Goal: Use online tool/utility

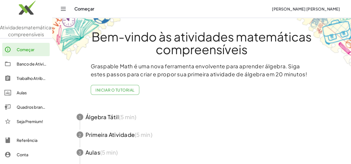
click at [26, 111] on div "Quadros brancos" at bounding box center [32, 107] width 31 height 7
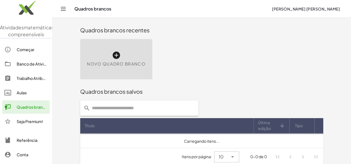
click at [87, 63] on font "Novo quadro branco" at bounding box center [116, 63] width 58 height 5
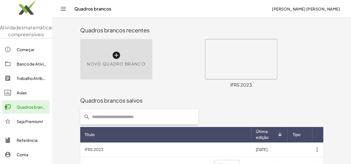
click at [0, 0] on icon at bounding box center [0, 0] width 0 height 0
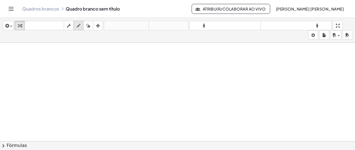
click at [82, 29] on button "empate" at bounding box center [78, 25] width 10 height 9
drag, startPoint x: 44, startPoint y: 63, endPoint x: 44, endPoint y: 67, distance: 4.4
click at [92, 29] on button "apagar" at bounding box center [88, 25] width 10 height 9
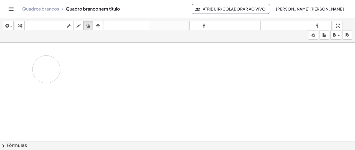
drag, startPoint x: 53, startPoint y: 73, endPoint x: 62, endPoint y: 50, distance: 25.0
click at [79, 26] on icon "button" at bounding box center [79, 25] width 4 height 7
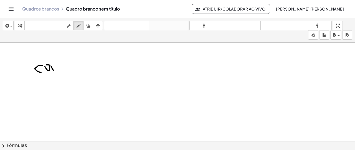
drag, startPoint x: 55, startPoint y: 68, endPoint x: 52, endPoint y: 66, distance: 3.2
drag, startPoint x: 58, startPoint y: 71, endPoint x: 65, endPoint y: 63, distance: 10.2
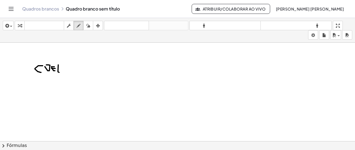
drag, startPoint x: 65, startPoint y: 72, endPoint x: 66, endPoint y: 65, distance: 7.9
drag, startPoint x: 66, startPoint y: 65, endPoint x: 67, endPoint y: 72, distance: 7.2
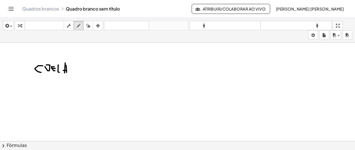
drag, startPoint x: 63, startPoint y: 70, endPoint x: 67, endPoint y: 70, distance: 3.3
drag, startPoint x: 70, startPoint y: 68, endPoint x: 70, endPoint y: 65, distance: 3.1
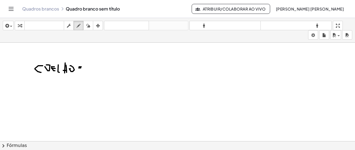
drag, startPoint x: 83, startPoint y: 65, endPoint x: 90, endPoint y: 67, distance: 6.7
drag, startPoint x: 87, startPoint y: 64, endPoint x: 84, endPoint y: 68, distance: 4.2
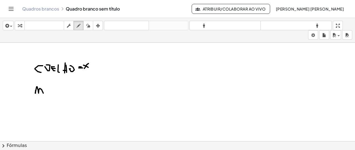
drag, startPoint x: 35, startPoint y: 93, endPoint x: 43, endPoint y: 93, distance: 7.8
drag, startPoint x: 53, startPoint y: 87, endPoint x: 60, endPoint y: 85, distance: 7.9
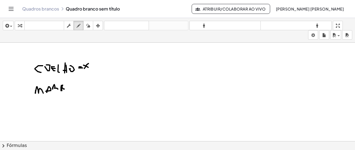
drag, startPoint x: 61, startPoint y: 85, endPoint x: 64, endPoint y: 88, distance: 4.7
drag, startPoint x: 66, startPoint y: 85, endPoint x: 65, endPoint y: 89, distance: 4.5
drag, startPoint x: 65, startPoint y: 88, endPoint x: 68, endPoint y: 85, distance: 4.2
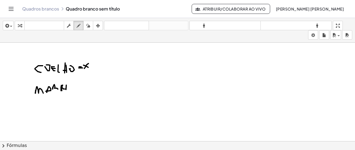
drag, startPoint x: 64, startPoint y: 90, endPoint x: 68, endPoint y: 90, distance: 3.9
drag, startPoint x: 72, startPoint y: 86, endPoint x: 76, endPoint y: 90, distance: 6.3
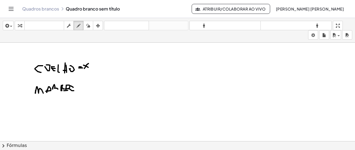
drag, startPoint x: 78, startPoint y: 87, endPoint x: 83, endPoint y: 86, distance: 5.1
drag, startPoint x: 85, startPoint y: 86, endPoint x: 88, endPoint y: 85, distance: 2.8
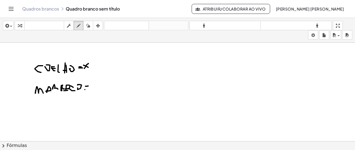
drag, startPoint x: 85, startPoint y: 89, endPoint x: 88, endPoint y: 89, distance: 3.3
drag, startPoint x: 98, startPoint y: 81, endPoint x: 98, endPoint y: 90, distance: 9.2
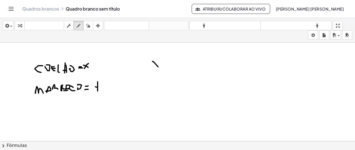
drag, startPoint x: 153, startPoint y: 61, endPoint x: 158, endPoint y: 66, distance: 7.8
drag, startPoint x: 157, startPoint y: 59, endPoint x: 154, endPoint y: 66, distance: 7.3
drag, startPoint x: 160, startPoint y: 63, endPoint x: 165, endPoint y: 62, distance: 5.3
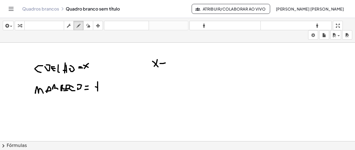
drag, startPoint x: 163, startPoint y: 59, endPoint x: 171, endPoint y: 59, distance: 8.0
drag, startPoint x: 170, startPoint y: 57, endPoint x: 172, endPoint y: 64, distance: 7.8
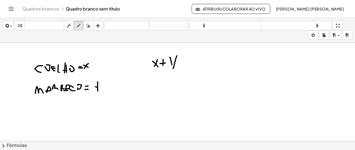
drag, startPoint x: 177, startPoint y: 55, endPoint x: 174, endPoint y: 68, distance: 13.1
drag, startPoint x: 179, startPoint y: 62, endPoint x: 182, endPoint y: 62, distance: 3.1
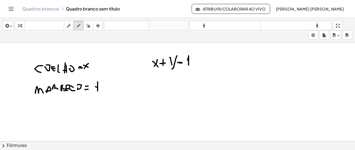
drag, startPoint x: 187, startPoint y: 60, endPoint x: 189, endPoint y: 65, distance: 5.1
drag, startPoint x: 193, startPoint y: 56, endPoint x: 197, endPoint y: 65, distance: 10.4
drag
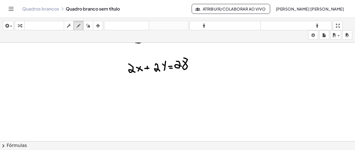
scroll to position [28, 0]
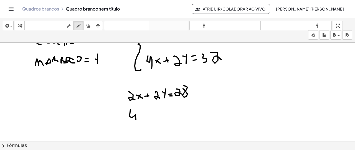
click at [136, 120] on div at bounding box center [177, 132] width 355 height 234
click at [143, 119] on div at bounding box center [177, 132] width 355 height 234
click at [141, 117] on div at bounding box center [177, 132] width 355 height 234
click at [156, 124] on div at bounding box center [177, 132] width 355 height 234
click at [162, 120] on div at bounding box center [177, 132] width 355 height 234
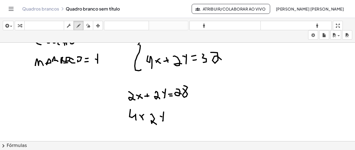
click at [162, 116] on div at bounding box center [177, 132] width 355 height 234
click at [174, 111] on div at bounding box center [177, 132] width 355 height 234
click at [174, 115] on div at bounding box center [177, 132] width 355 height 234
click at [183, 118] on div at bounding box center [177, 132] width 355 height 234
click at [194, 115] on div at bounding box center [177, 132] width 355 height 234
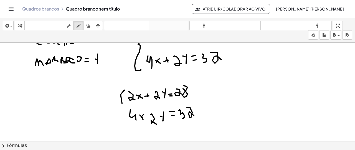
click at [122, 103] on div at bounding box center [177, 132] width 355 height 234
click at [121, 103] on div at bounding box center [177, 132] width 355 height 234
drag, startPoint x: 220, startPoint y: 83, endPoint x: 223, endPoint y: 92, distance: 9.5
click at [223, 92] on div at bounding box center [177, 132] width 355 height 234
click at [232, 91] on div at bounding box center [177, 132] width 355 height 234
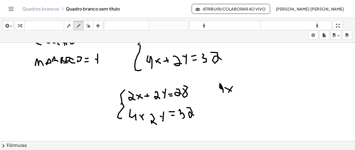
click at [228, 92] on div at bounding box center [177, 132] width 355 height 234
click at [243, 87] on div at bounding box center [177, 132] width 355 height 234
drag, startPoint x: 241, startPoint y: 85, endPoint x: 242, endPoint y: 90, distance: 4.6
click at [242, 90] on div at bounding box center [177, 132] width 355 height 234
drag, startPoint x: 246, startPoint y: 83, endPoint x: 252, endPoint y: 91, distance: 10.1
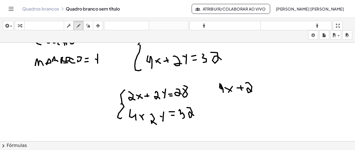
click at [252, 91] on div at bounding box center [177, 132] width 355 height 234
click at [256, 88] on div at bounding box center [177, 132] width 355 height 234
click at [256, 83] on div at bounding box center [177, 132] width 355 height 234
drag, startPoint x: 260, startPoint y: 82, endPoint x: 265, endPoint y: 82, distance: 5.1
click at [265, 82] on div at bounding box center [177, 132] width 355 height 234
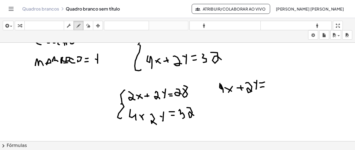
drag, startPoint x: 260, startPoint y: 87, endPoint x: 264, endPoint y: 86, distance: 3.6
click at [264, 86] on div at bounding box center [177, 132] width 355 height 234
drag, startPoint x: 270, startPoint y: 81, endPoint x: 274, endPoint y: 82, distance: 4.3
click at [271, 88] on div at bounding box center [177, 132] width 355 height 234
drag, startPoint x: 280, startPoint y: 77, endPoint x: 283, endPoint y: 84, distance: 7.6
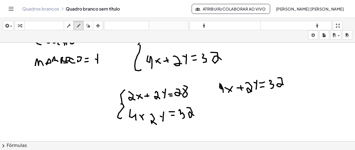
click at [283, 84] on div at bounding box center [177, 132] width 355 height 234
drag, startPoint x: 218, startPoint y: 106, endPoint x: 229, endPoint y: 114, distance: 13.9
click at [229, 114] on div at bounding box center [177, 132] width 355 height 234
drag, startPoint x: 230, startPoint y: 108, endPoint x: 234, endPoint y: 110, distance: 4.8
click at [235, 110] on div at bounding box center [177, 132] width 355 height 234
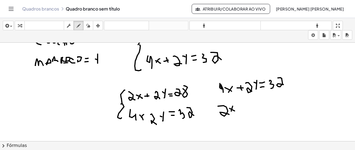
click at [231, 111] on div at bounding box center [177, 132] width 355 height 234
click at [246, 106] on div at bounding box center [177, 132] width 355 height 234
drag, startPoint x: 244, startPoint y: 103, endPoint x: 244, endPoint y: 108, distance: 4.7
click at [244, 108] on div at bounding box center [177, 132] width 355 height 234
drag, startPoint x: 249, startPoint y: 103, endPoint x: 257, endPoint y: 112, distance: 11.8
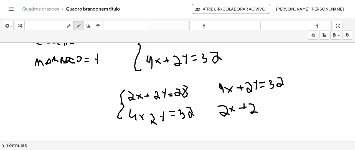
click at [257, 112] on div at bounding box center [177, 132] width 355 height 234
drag, startPoint x: 261, startPoint y: 103, endPoint x: 261, endPoint y: 110, distance: 7.8
click at [261, 110] on div at bounding box center [177, 132] width 355 height 234
click at [261, 108] on div at bounding box center [177, 132] width 355 height 234
drag, startPoint x: 257, startPoint y: 105, endPoint x: 261, endPoint y: 107, distance: 4.5
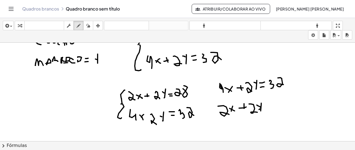
click at [261, 107] on div at bounding box center [177, 132] width 355 height 234
click at [267, 105] on div at bounding box center [177, 132] width 355 height 234
drag, startPoint x: 267, startPoint y: 106, endPoint x: 270, endPoint y: 105, distance: 3.7
click at [270, 106] on div at bounding box center [177, 132] width 355 height 234
drag, startPoint x: 273, startPoint y: 101, endPoint x: 279, endPoint y: 106, distance: 8.7
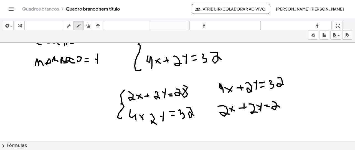
click at [279, 106] on div at bounding box center [177, 132] width 355 height 234
click at [283, 97] on div at bounding box center [177, 132] width 355 height 234
drag, startPoint x: 212, startPoint y: 84, endPoint x: 210, endPoint y: 101, distance: 17.2
click at [210, 101] on div at bounding box center [177, 132] width 355 height 234
drag, startPoint x: 219, startPoint y: 116, endPoint x: 212, endPoint y: 102, distance: 15.3
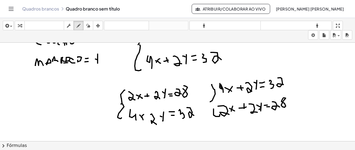
click at [214, 105] on div at bounding box center [177, 132] width 355 height 234
click at [212, 102] on div at bounding box center [177, 132] width 355 height 234
drag, startPoint x: 291, startPoint y: 90, endPoint x: 298, endPoint y: 90, distance: 6.9
click at [298, 90] on div at bounding box center [177, 132] width 355 height 234
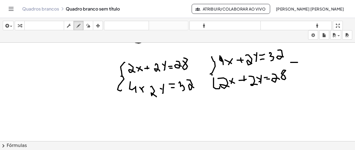
scroll to position [83, 0]
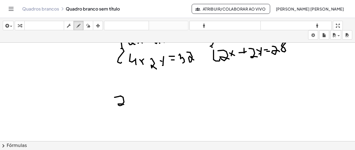
drag, startPoint x: 121, startPoint y: 95, endPoint x: 126, endPoint y: 100, distance: 6.9
click at [124, 104] on div at bounding box center [177, 77] width 355 height 234
drag, startPoint x: 127, startPoint y: 99, endPoint x: 133, endPoint y: 102, distance: 6.8
click at [133, 102] on div at bounding box center [177, 77] width 355 height 234
drag, startPoint x: 134, startPoint y: 96, endPoint x: 130, endPoint y: 103, distance: 7.7
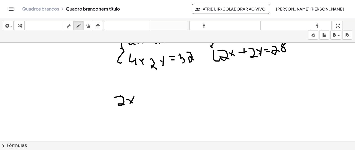
click at [130, 103] on div at bounding box center [177, 77] width 355 height 234
drag, startPoint x: 139, startPoint y: 98, endPoint x: 144, endPoint y: 97, distance: 4.8
click at [144, 97] on div at bounding box center [177, 77] width 355 height 234
drag, startPoint x: 141, startPoint y: 100, endPoint x: 146, endPoint y: 100, distance: 4.4
click at [146, 100] on div at bounding box center [177, 77] width 355 height 234
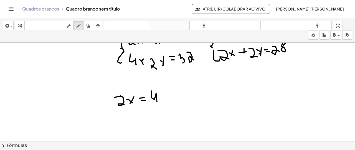
drag, startPoint x: 152, startPoint y: 90, endPoint x: 157, endPoint y: 101, distance: 12.0
click at [157, 101] on div at bounding box center [177, 77] width 355 height 234
drag, startPoint x: 125, startPoint y: 113, endPoint x: 129, endPoint y: 119, distance: 7.2
click at [129, 119] on div at bounding box center [177, 77] width 355 height 234
drag, startPoint x: 129, startPoint y: 115, endPoint x: 125, endPoint y: 118, distance: 4.8
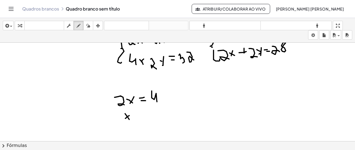
click at [125, 118] on div at bounding box center [177, 77] width 355 height 234
drag, startPoint x: 140, startPoint y: 114, endPoint x: 140, endPoint y: 117, distance: 3.1
click at [141, 114] on div at bounding box center [177, 77] width 355 height 234
drag, startPoint x: 137, startPoint y: 118, endPoint x: 141, endPoint y: 118, distance: 3.6
click at [141, 118] on div at bounding box center [177, 77] width 355 height 234
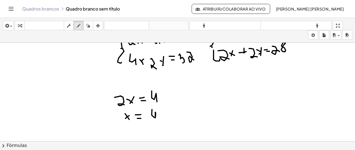
drag, startPoint x: 152, startPoint y: 109, endPoint x: 156, endPoint y: 117, distance: 9.1
click at [156, 117] on div at bounding box center [177, 77] width 355 height 234
drag, startPoint x: 155, startPoint y: 112, endPoint x: 155, endPoint y: 121, distance: 9.2
click at [155, 121] on div at bounding box center [177, 77] width 355 height 234
drag, startPoint x: 153, startPoint y: 125, endPoint x: 160, endPoint y: 124, distance: 7.3
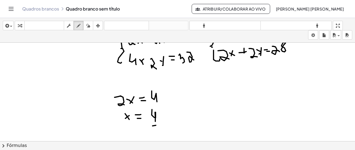
click at [160, 124] on div at bounding box center [177, 77] width 355 height 234
drag, startPoint x: 158, startPoint y: 127, endPoint x: 163, endPoint y: 133, distance: 7.8
click at [163, 133] on div at bounding box center [177, 77] width 355 height 234
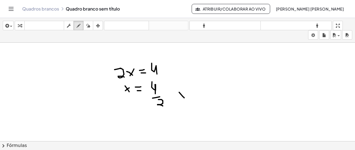
drag, startPoint x: 183, startPoint y: 96, endPoint x: 185, endPoint y: 93, distance: 3.7
click at [185, 97] on div at bounding box center [177, 49] width 355 height 234
click at [181, 97] on div at bounding box center [177, 49] width 355 height 234
click at [192, 94] on div at bounding box center [177, 49] width 355 height 234
click at [194, 98] on div at bounding box center [177, 49] width 355 height 234
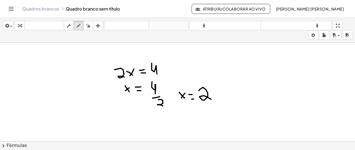
click at [211, 99] on div at bounding box center [177, 49] width 355 height 234
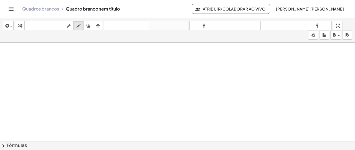
scroll to position [198, 0]
click at [79, 24] on icon "button" at bounding box center [79, 25] width 4 height 7
drag, startPoint x: 78, startPoint y: 53, endPoint x: 85, endPoint y: 61, distance: 10.3
click at [85, 61] on div at bounding box center [177, 43] width 355 height 396
drag, startPoint x: 88, startPoint y: 56, endPoint x: 90, endPoint y: 58, distance: 3.4
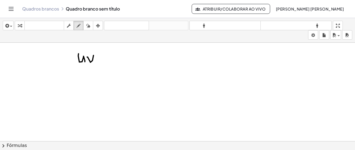
click at [90, 54] on div at bounding box center [177, 43] width 355 height 396
click at [96, 70] on div at bounding box center [177, 43] width 355 height 396
drag, startPoint x: 84, startPoint y: 81, endPoint x: 87, endPoint y: 83, distance: 3.1
click at [87, 83] on div at bounding box center [177, 43] width 355 height 396
click at [92, 77] on div at bounding box center [177, 43] width 355 height 396
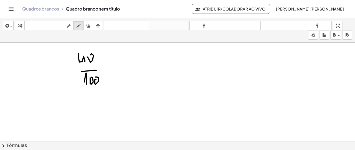
click at [95, 76] on div at bounding box center [177, 43] width 355 height 396
drag, startPoint x: 103, startPoint y: 60, endPoint x: 106, endPoint y: 60, distance: 3.3
click at [106, 60] on div at bounding box center [177, 43] width 355 height 396
click at [107, 63] on div at bounding box center [177, 43] width 355 height 396
drag, startPoint x: 89, startPoint y: 52, endPoint x: 91, endPoint y: 78, distance: 25.9
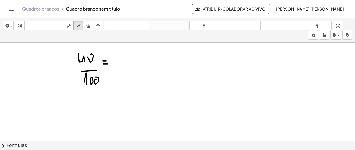
click at [90, 62] on div at bounding box center [177, 43] width 355 height 396
click at [96, 82] on div at bounding box center [177, 43] width 355 height 396
drag, startPoint x: 119, startPoint y: 53, endPoint x: 123, endPoint y: 66, distance: 13.7
click at [123, 66] on div at bounding box center [177, 43] width 355 height 396
click at [122, 71] on div at bounding box center [177, 43] width 355 height 396
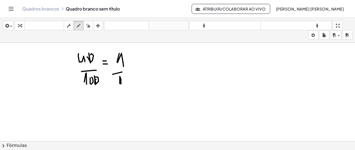
drag, startPoint x: 120, startPoint y: 76, endPoint x: 121, endPoint y: 83, distance: 7.6
click at [121, 83] on div at bounding box center [177, 43] width 355 height 396
drag, startPoint x: 126, startPoint y: 81, endPoint x: 115, endPoint y: 61, distance: 22.6
click at [124, 75] on div at bounding box center [177, 43] width 355 height 396
click at [91, 22] on div "button" at bounding box center [88, 25] width 7 height 7
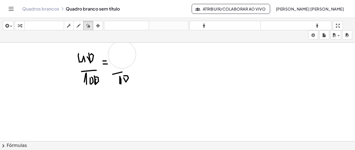
drag, startPoint x: 121, startPoint y: 49, endPoint x: 122, endPoint y: 54, distance: 5.3
click at [122, 54] on div at bounding box center [177, 43] width 355 height 396
click at [79, 25] on icon "button" at bounding box center [79, 25] width 4 height 7
drag, startPoint x: 118, startPoint y: 52, endPoint x: 121, endPoint y: 66, distance: 13.9
click at [121, 66] on div at bounding box center [177, 43] width 355 height 396
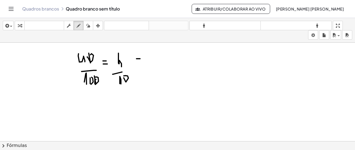
drag, startPoint x: 140, startPoint y: 58, endPoint x: 140, endPoint y: 64, distance: 6.1
click at [140, 58] on div at bounding box center [177, 43] width 355 height 396
click at [142, 65] on div at bounding box center [177, 43] width 355 height 396
click at [87, 28] on icon "button" at bounding box center [88, 25] width 4 height 7
drag, startPoint x: 118, startPoint y: 49, endPoint x: 120, endPoint y: 57, distance: 7.8
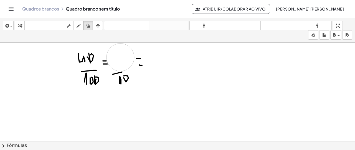
click at [120, 57] on div at bounding box center [177, 43] width 355 height 396
click at [77, 25] on icon "button" at bounding box center [79, 25] width 4 height 7
drag, startPoint x: 114, startPoint y: 51, endPoint x: 120, endPoint y: 63, distance: 13.4
click at [120, 63] on div at bounding box center [177, 43] width 355 height 396
drag, startPoint x: 156, startPoint y: 52, endPoint x: 161, endPoint y: 64, distance: 12.4
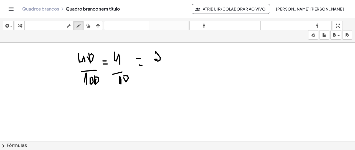
click at [161, 59] on div at bounding box center [177, 43] width 355 height 396
drag, startPoint x: 151, startPoint y: 65, endPoint x: 162, endPoint y: 68, distance: 11.6
click at [162, 64] on div at bounding box center [177, 43] width 355 height 396
click at [161, 80] on div at bounding box center [177, 43] width 355 height 396
drag, startPoint x: 159, startPoint y: 68, endPoint x: 166, endPoint y: 68, distance: 7.5
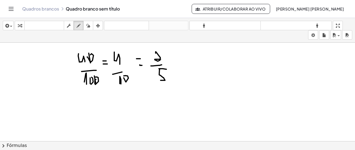
click at [166, 68] on div at bounding box center [177, 43] width 355 height 396
drag, startPoint x: 207, startPoint y: 57, endPoint x: 206, endPoint y: 66, distance: 8.9
click at [207, 64] on div at bounding box center [177, 43] width 355 height 396
drag, startPoint x: 202, startPoint y: 72, endPoint x: 210, endPoint y: 72, distance: 8.3
click at [210, 72] on div at bounding box center [177, 43] width 355 height 396
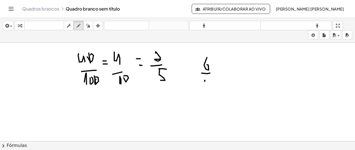
drag, startPoint x: 205, startPoint y: 81, endPoint x: 205, endPoint y: 87, distance: 6.7
click at [205, 87] on div at bounding box center [177, 43] width 355 height 396
drag, startPoint x: 212, startPoint y: 77, endPoint x: 209, endPoint y: 86, distance: 9.4
click at [209, 86] on div at bounding box center [177, 43] width 355 height 396
drag, startPoint x: 220, startPoint y: 61, endPoint x: 225, endPoint y: 62, distance: 5.7
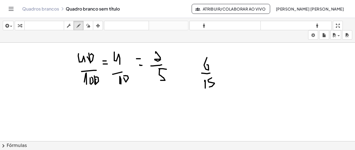
click at [225, 62] on div at bounding box center [177, 43] width 355 height 396
drag, startPoint x: 219, startPoint y: 67, endPoint x: 227, endPoint y: 65, distance: 8.1
click at [225, 67] on div at bounding box center [177, 43] width 355 height 396
drag, startPoint x: 232, startPoint y: 59, endPoint x: 237, endPoint y: 66, distance: 9.3
click at [237, 66] on div at bounding box center [177, 43] width 355 height 396
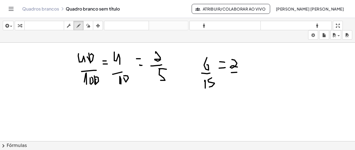
click at [238, 71] on div at bounding box center [177, 43] width 355 height 396
drag, startPoint x: 234, startPoint y: 75, endPoint x: 232, endPoint y: 83, distance: 8.8
click at [232, 83] on div at bounding box center [177, 43] width 355 height 396
click at [240, 75] on div at bounding box center [177, 43] width 355 height 396
drag, startPoint x: 173, startPoint y: 104, endPoint x: 174, endPoint y: 108, distance: 3.7
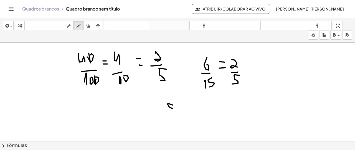
click at [174, 108] on div at bounding box center [177, 43] width 355 height 396
drag, startPoint x: 172, startPoint y: 100, endPoint x: 175, endPoint y: 111, distance: 11.9
click at [176, 111] on div at bounding box center [177, 43] width 355 height 396
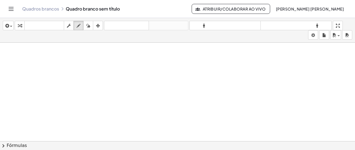
scroll to position [281, 0]
drag, startPoint x: 53, startPoint y: 55, endPoint x: 54, endPoint y: 66, distance: 10.9
drag, startPoint x: 49, startPoint y: 70, endPoint x: 60, endPoint y: 70, distance: 10.8
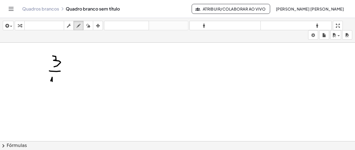
drag, startPoint x: 83, startPoint y: 55, endPoint x: 87, endPoint y: 62, distance: 7.8
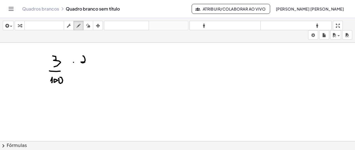
drag, startPoint x: 89, startPoint y: 59, endPoint x: 91, endPoint y: 56, distance: 3.5
drag, startPoint x: 95, startPoint y: 57, endPoint x: 101, endPoint y: 56, distance: 5.9
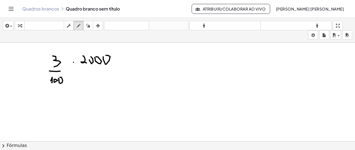
drag, startPoint x: 103, startPoint y: 56, endPoint x: 106, endPoint y: 55, distance: 3.1
drag, startPoint x: 122, startPoint y: 57, endPoint x: 116, endPoint y: 62, distance: 7.3
drag, startPoint x: 115, startPoint y: 63, endPoint x: 123, endPoint y: 63, distance: 7.3
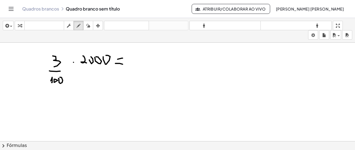
drag, startPoint x: 60, startPoint y: 77, endPoint x: 62, endPoint y: 83, distance: 6.0
drag, startPoint x: 106, startPoint y: 54, endPoint x: 97, endPoint y: 60, distance: 10.9
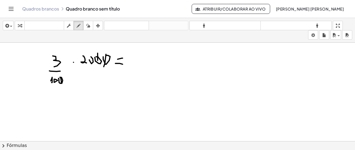
drag, startPoint x: 98, startPoint y: 60, endPoint x: 73, endPoint y: 77, distance: 30.6
drag, startPoint x: 55, startPoint y: 76, endPoint x: 56, endPoint y: 82, distance: 5.7
drag, startPoint x: 128, startPoint y: 56, endPoint x: 131, endPoint y: 68, distance: 12.2
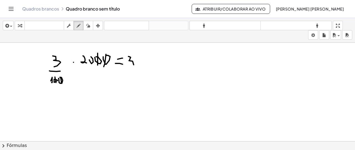
drag, startPoint x: 148, startPoint y: 54, endPoint x: 153, endPoint y: 63, distance: 9.7
drag, startPoint x: 156, startPoint y: 61, endPoint x: 159, endPoint y: 60, distance: 3.2
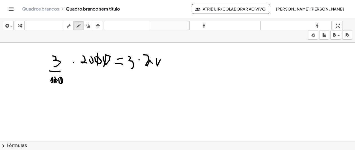
drag, startPoint x: 168, startPoint y: 58, endPoint x: 164, endPoint y: 63, distance: 5.9
drag, startPoint x: 164, startPoint y: 63, endPoint x: 167, endPoint y: 62, distance: 3.1
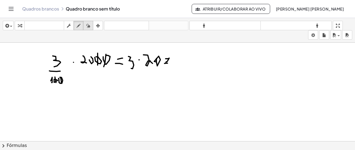
click at [91, 29] on button "apagar" at bounding box center [88, 25] width 10 height 9
click at [77, 24] on icon "button" at bounding box center [79, 25] width 4 height 7
drag, startPoint x: 166, startPoint y: 61, endPoint x: 169, endPoint y: 62, distance: 3.4
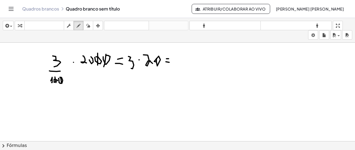
drag, startPoint x: 182, startPoint y: 52, endPoint x: 180, endPoint y: 60, distance: 8.2
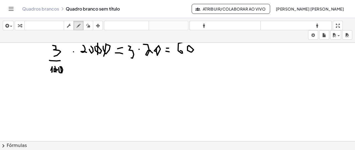
scroll to position [297, 0]
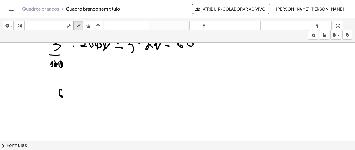
drag, startPoint x: 62, startPoint y: 90, endPoint x: 59, endPoint y: 94, distance: 5.0
drag, startPoint x: 85, startPoint y: 88, endPoint x: 85, endPoint y: 95, distance: 7.2
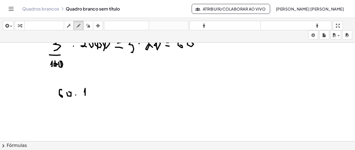
drag, startPoint x: 97, startPoint y: 89, endPoint x: 98, endPoint y: 93, distance: 4.2
drag, startPoint x: 103, startPoint y: 88, endPoint x: 103, endPoint y: 93, distance: 5.0
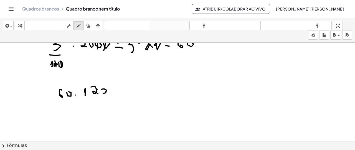
drag, startPoint x: 103, startPoint y: 93, endPoint x: 106, endPoint y: 92, distance: 2.8
click at [91, 24] on div "button" at bounding box center [88, 25] width 7 height 7
drag, startPoint x: 119, startPoint y: 88, endPoint x: 113, endPoint y: 90, distance: 6.8
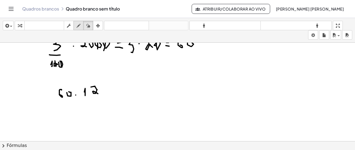
click at [80, 23] on icon "button" at bounding box center [79, 25] width 4 height 7
drag, startPoint x: 110, startPoint y: 85, endPoint x: 115, endPoint y: 92, distance: 8.2
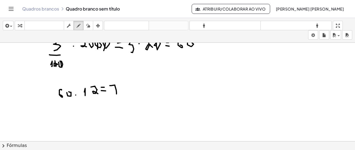
drag, startPoint x: 113, startPoint y: 91, endPoint x: 117, endPoint y: 91, distance: 3.6
drag, startPoint x: 121, startPoint y: 85, endPoint x: 118, endPoint y: 90, distance: 6.3
drag, startPoint x: 120, startPoint y: 88, endPoint x: 126, endPoint y: 92, distance: 6.3
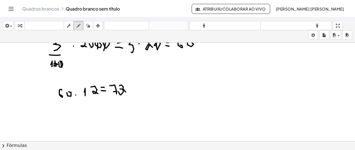
drag, startPoint x: 129, startPoint y: 90, endPoint x: 129, endPoint y: 85, distance: 5.1
click at [89, 26] on icon "button" at bounding box center [88, 25] width 4 height 7
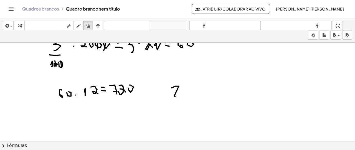
click at [78, 27] on icon "button" at bounding box center [79, 25] width 4 height 7
drag, startPoint x: 169, startPoint y: 90, endPoint x: 179, endPoint y: 89, distance: 10.0
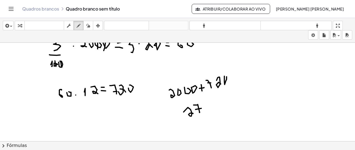
click at [90, 27] on div "button" at bounding box center [88, 25] width 7 height 7
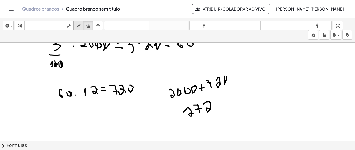
click at [82, 24] on div "button" at bounding box center [78, 25] width 7 height 7
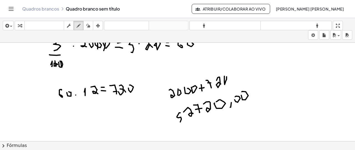
drag, startPoint x: 179, startPoint y: 112, endPoint x: 179, endPoint y: 120, distance: 7.8
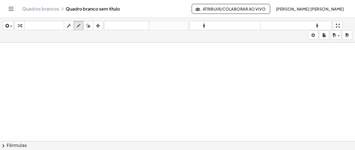
scroll to position [396, 0]
drag, startPoint x: 48, startPoint y: 70, endPoint x: 50, endPoint y: 80, distance: 10.4
drag, startPoint x: 52, startPoint y: 77, endPoint x: 62, endPoint y: 76, distance: 10.0
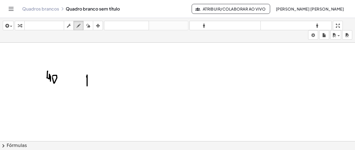
drag, startPoint x: 87, startPoint y: 74, endPoint x: 87, endPoint y: 85, distance: 10.8
drag, startPoint x: 90, startPoint y: 75, endPoint x: 96, endPoint y: 86, distance: 12.4
drag, startPoint x: 45, startPoint y: 108, endPoint x: 50, endPoint y: 117, distance: 9.7
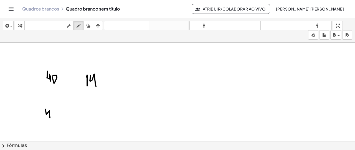
drag, startPoint x: 57, startPoint y: 109, endPoint x: 57, endPoint y: 106, distance: 3.2
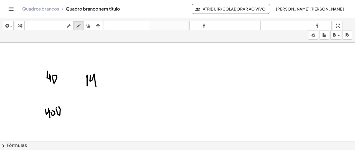
drag, startPoint x: 49, startPoint y: 108, endPoint x: 49, endPoint y: 111, distance: 3.7
drag, startPoint x: 59, startPoint y: 107, endPoint x: 56, endPoint y: 107, distance: 3.1
drag, startPoint x: 86, startPoint y: 103, endPoint x: 90, endPoint y: 108, distance: 6.5
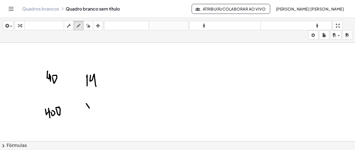
drag, startPoint x: 90, startPoint y: 103, endPoint x: 88, endPoint y: 108, distance: 6.2
drag, startPoint x: 47, startPoint y: 55, endPoint x: 59, endPoint y: 57, distance: 12.4
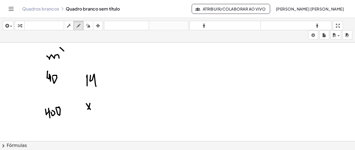
drag, startPoint x: 60, startPoint y: 47, endPoint x: 65, endPoint y: 52, distance: 7.8
click at [89, 25] on icon "button" at bounding box center [88, 25] width 4 height 7
click at [77, 24] on icon "button" at bounding box center [79, 25] width 4 height 7
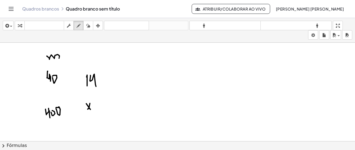
drag, startPoint x: 57, startPoint y: 54, endPoint x: 59, endPoint y: 57, distance: 3.7
drag, startPoint x: 61, startPoint y: 48, endPoint x: 65, endPoint y: 52, distance: 6.1
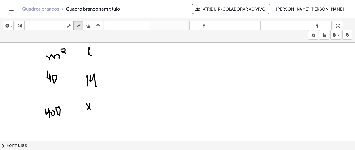
drag, startPoint x: 89, startPoint y: 47, endPoint x: 88, endPoint y: 51, distance: 4.5
drag, startPoint x: 31, startPoint y: 103, endPoint x: 32, endPoint y: 87, distance: 15.6
drag, startPoint x: 29, startPoint y: 84, endPoint x: 33, endPoint y: 84, distance: 4.4
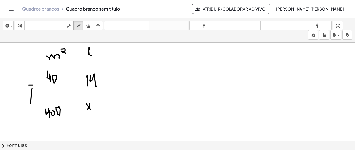
drag, startPoint x: 29, startPoint y: 82, endPoint x: 32, endPoint y: 82, distance: 2.8
drag, startPoint x: 114, startPoint y: 98, endPoint x: 114, endPoint y: 88, distance: 10.8
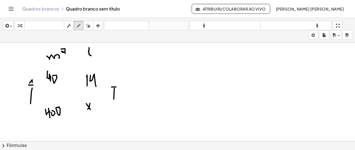
drag, startPoint x: 111, startPoint y: 85, endPoint x: 117, endPoint y: 84, distance: 5.7
drag, startPoint x: 68, startPoint y: 84, endPoint x: 79, endPoint y: 103, distance: 21.7
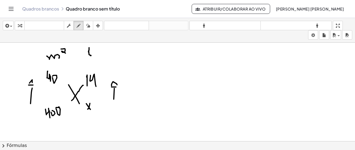
drag, startPoint x: 83, startPoint y: 85, endPoint x: 72, endPoint y: 100, distance: 19.2
drag, startPoint x: 178, startPoint y: 54, endPoint x: 180, endPoint y: 63, distance: 9.1
drag, startPoint x: 180, startPoint y: 55, endPoint x: 183, endPoint y: 56, distance: 2.8
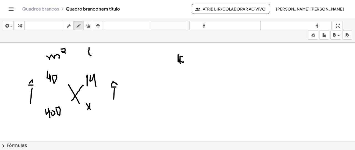
click at [91, 22] on button "apagar" at bounding box center [88, 25] width 10 height 9
drag, startPoint x: 169, startPoint y: 60, endPoint x: 175, endPoint y: 59, distance: 6.3
click at [79, 24] on icon "button" at bounding box center [79, 25] width 4 height 7
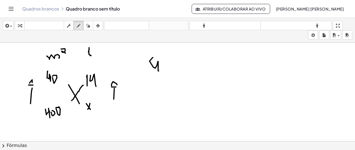
drag, startPoint x: 153, startPoint y: 57, endPoint x: 159, endPoint y: 70, distance: 14.5
drag, startPoint x: 160, startPoint y: 67, endPoint x: 162, endPoint y: 63, distance: 4.1
drag, startPoint x: 170, startPoint y: 60, endPoint x: 176, endPoint y: 64, distance: 7.1
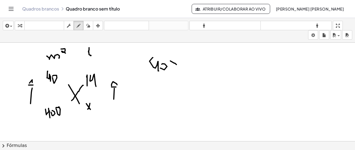
drag, startPoint x: 190, startPoint y: 60, endPoint x: 194, endPoint y: 60, distance: 4.2
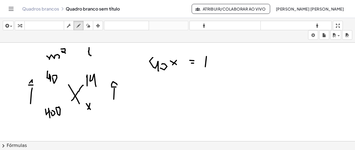
drag, startPoint x: 206, startPoint y: 61, endPoint x: 205, endPoint y: 66, distance: 5.0
drag, startPoint x: 209, startPoint y: 58, endPoint x: 213, endPoint y: 68, distance: 11.4
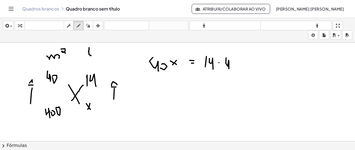
drag, startPoint x: 226, startPoint y: 57, endPoint x: 234, endPoint y: 63, distance: 10.3
drag, startPoint x: 164, startPoint y: 83, endPoint x: 169, endPoint y: 91, distance: 8.6
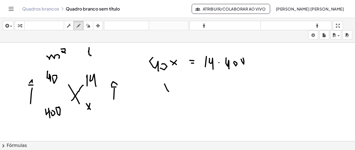
drag, startPoint x: 168, startPoint y: 83, endPoint x: 164, endPoint y: 93, distance: 10.8
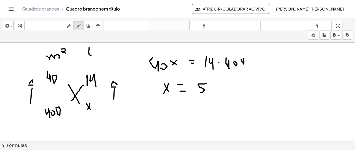
drag, startPoint x: 206, startPoint y: 83, endPoint x: 200, endPoint y: 92, distance: 10.6
drag, startPoint x: 211, startPoint y: 84, endPoint x: 212, endPoint y: 90, distance: 6.2
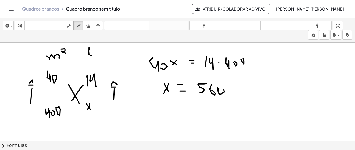
drag, startPoint x: 200, startPoint y: 98, endPoint x: 235, endPoint y: 99, distance: 34.9
drag, startPoint x: 214, startPoint y: 105, endPoint x: 219, endPoint y: 113, distance: 9.2
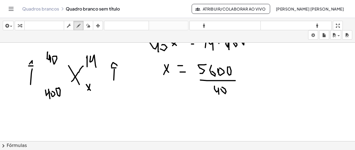
scroll to position [424, 0]
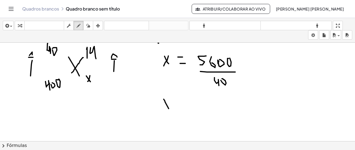
drag, startPoint x: 164, startPoint y: 98, endPoint x: 169, endPoint y: 109, distance: 12.0
drag, startPoint x: 168, startPoint y: 98, endPoint x: 164, endPoint y: 106, distance: 8.8
drag, startPoint x: 185, startPoint y: 101, endPoint x: 190, endPoint y: 103, distance: 5.2
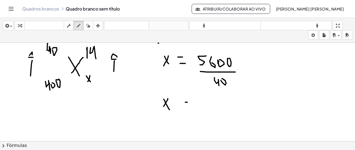
drag, startPoint x: 186, startPoint y: 106, endPoint x: 191, endPoint y: 107, distance: 4.6
drag, startPoint x: 205, startPoint y: 103, endPoint x: 208, endPoint y: 108, distance: 5.3
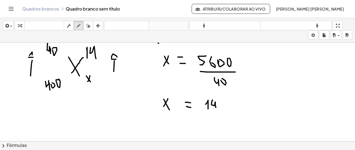
drag, startPoint x: 212, startPoint y: 99, endPoint x: 216, endPoint y: 107, distance: 8.2
drag, startPoint x: 283, startPoint y: 105, endPoint x: 280, endPoint y: 97, distance: 8.2
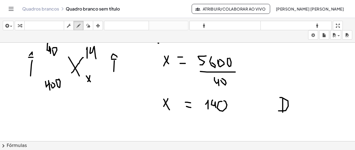
drag, startPoint x: 282, startPoint y: 97, endPoint x: 278, endPoint y: 110, distance: 13.7
drag, startPoint x: 288, startPoint y: 90, endPoint x: 296, endPoint y: 119, distance: 29.7
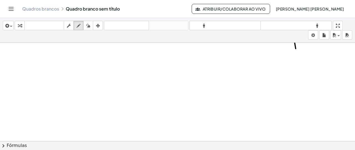
scroll to position [523, 0]
drag, startPoint x: 19, startPoint y: 74, endPoint x: 22, endPoint y: 69, distance: 6.2
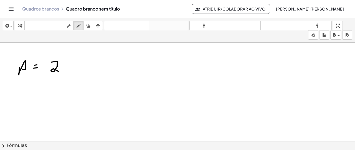
drag, startPoint x: 52, startPoint y: 61, endPoint x: 59, endPoint y: 71, distance: 11.7
drag, startPoint x: 54, startPoint y: 78, endPoint x: 54, endPoint y: 85, distance: 6.7
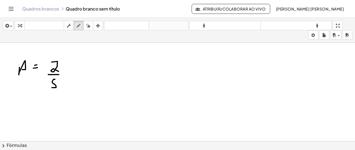
drag, startPoint x: 77, startPoint y: 61, endPoint x: 88, endPoint y: 74, distance: 17.1
drag, startPoint x: 98, startPoint y: 61, endPoint x: 95, endPoint y: 70, distance: 9.8
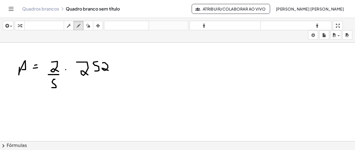
drag, startPoint x: 103, startPoint y: 62, endPoint x: 111, endPoint y: 66, distance: 9.5
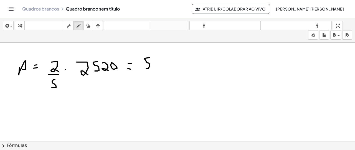
drag, startPoint x: 149, startPoint y: 57, endPoint x: 154, endPoint y: 66, distance: 9.9
drag, startPoint x: 165, startPoint y: 64, endPoint x: 169, endPoint y: 66, distance: 4.6
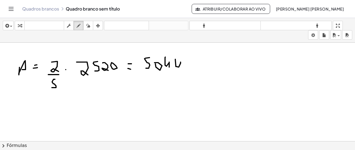
drag, startPoint x: 176, startPoint y: 66, endPoint x: 173, endPoint y: 70, distance: 5.0
drag, startPoint x: 153, startPoint y: 72, endPoint x: 169, endPoint y: 80, distance: 17.5
drag, startPoint x: 167, startPoint y: 76, endPoint x: 164, endPoint y: 86, distance: 10.5
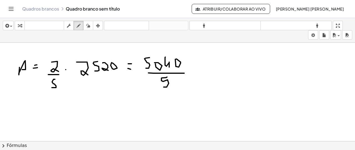
drag, startPoint x: 194, startPoint y: 64, endPoint x: 199, endPoint y: 64, distance: 5.0
drag, startPoint x: 208, startPoint y: 63, endPoint x: 205, endPoint y: 70, distance: 7.0
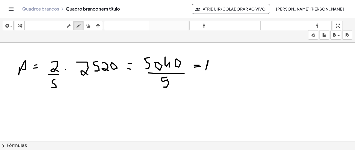
drag, startPoint x: 217, startPoint y: 65, endPoint x: 218, endPoint y: 62, distance: 2.8
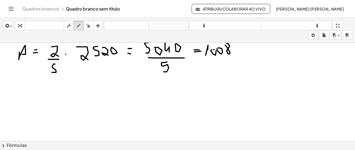
scroll to position [551, 0]
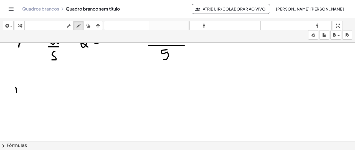
drag, startPoint x: 16, startPoint y: 87, endPoint x: 17, endPoint y: 92, distance: 5.1
drag, startPoint x: 13, startPoint y: 88, endPoint x: 17, endPoint y: 95, distance: 8.1
drag, startPoint x: 29, startPoint y: 86, endPoint x: 32, endPoint y: 85, distance: 2.8
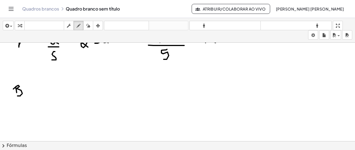
drag, startPoint x: 26, startPoint y: 91, endPoint x: 33, endPoint y: 91, distance: 6.7
drag, startPoint x: 46, startPoint y: 85, endPoint x: 48, endPoint y: 91, distance: 6.0
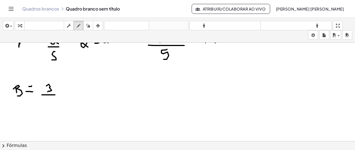
drag, startPoint x: 42, startPoint y: 94, endPoint x: 55, endPoint y: 94, distance: 13.0
drag, startPoint x: 50, startPoint y: 97, endPoint x: 49, endPoint y: 103, distance: 6.7
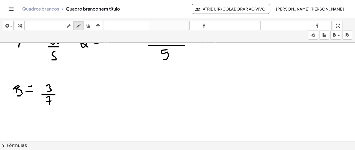
drag, startPoint x: 74, startPoint y: 81, endPoint x: 80, endPoint y: 89, distance: 9.5
drag, startPoint x: 87, startPoint y: 79, endPoint x: 85, endPoint y: 89, distance: 10.1
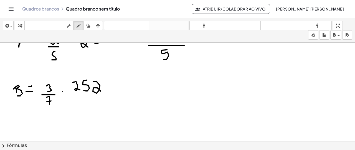
drag, startPoint x: 96, startPoint y: 81, endPoint x: 105, endPoint y: 87, distance: 10.4
drag, startPoint x: 104, startPoint y: 86, endPoint x: 106, endPoint y: 83, distance: 3.2
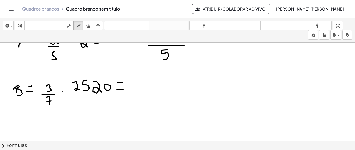
drag, startPoint x: 137, startPoint y: 81, endPoint x: 143, endPoint y: 89, distance: 9.5
drag, startPoint x: 142, startPoint y: 85, endPoint x: 146, endPoint y: 85, distance: 4.7
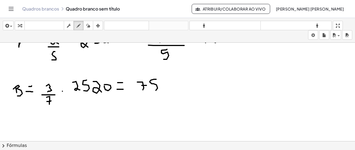
drag, startPoint x: 154, startPoint y: 78, endPoint x: 154, endPoint y: 90, distance: 11.1
click at [88, 28] on icon "button" at bounding box center [88, 25] width 4 height 7
click at [75, 22] on div "button" at bounding box center [78, 25] width 7 height 7
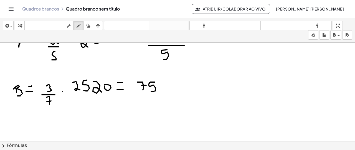
drag, startPoint x: 155, startPoint y: 81, endPoint x: 158, endPoint y: 85, distance: 5.3
drag, startPoint x: 161, startPoint y: 80, endPoint x: 163, endPoint y: 87, distance: 7.3
drag, startPoint x: 169, startPoint y: 80, endPoint x: 172, endPoint y: 79, distance: 2.9
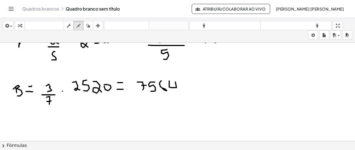
drag, startPoint x: 160, startPoint y: 86, endPoint x: 165, endPoint y: 91, distance: 7.5
click at [88, 25] on icon "button" at bounding box center [88, 25] width 4 height 7
drag, startPoint x: 187, startPoint y: 74, endPoint x: 172, endPoint y: 83, distance: 17.2
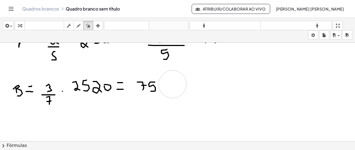
click at [81, 23] on div "button" at bounding box center [78, 25] width 7 height 7
drag, startPoint x: 162, startPoint y: 79, endPoint x: 160, endPoint y: 84, distance: 5.6
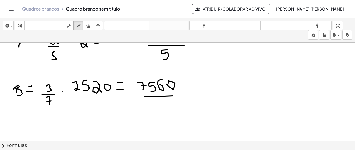
drag, startPoint x: 156, startPoint y: 100, endPoint x: 161, endPoint y: 110, distance: 11.2
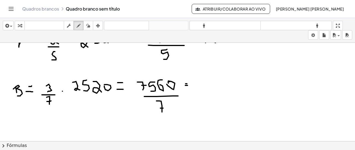
drag, startPoint x: 196, startPoint y: 78, endPoint x: 195, endPoint y: 88, distance: 10.8
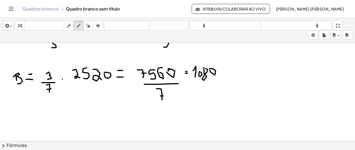
scroll to position [578, 0]
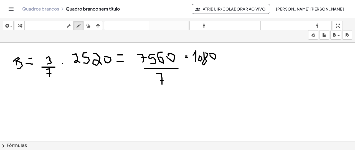
drag, startPoint x: 16, startPoint y: 105, endPoint x: 16, endPoint y: 112, distance: 7.2
drag, startPoint x: 19, startPoint y: 110, endPoint x: 19, endPoint y: 105, distance: 5.5
drag, startPoint x: 25, startPoint y: 109, endPoint x: 25, endPoint y: 114, distance: 5.3
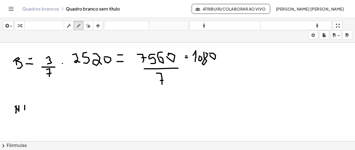
drag, startPoint x: 43, startPoint y: 107, endPoint x: 43, endPoint y: 112, distance: 4.7
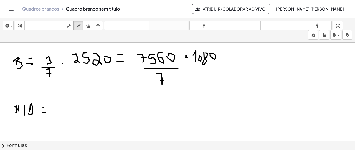
drag, startPoint x: 63, startPoint y: 101, endPoint x: 62, endPoint y: 107, distance: 5.9
drag, startPoint x: 59, startPoint y: 112, endPoint x: 61, endPoint y: 118, distance: 6.3
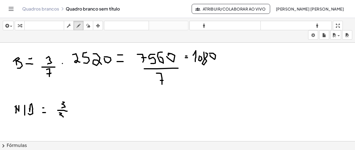
drag, startPoint x: 66, startPoint y: 113, endPoint x: 68, endPoint y: 118, distance: 5.5
drag, startPoint x: 80, startPoint y: 99, endPoint x: 97, endPoint y: 104, distance: 18.2
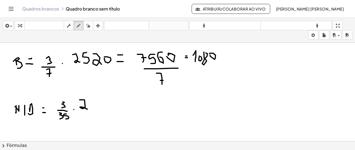
drag, startPoint x: 94, startPoint y: 98, endPoint x: 101, endPoint y: 100, distance: 7.4
drag, startPoint x: 102, startPoint y: 98, endPoint x: 109, endPoint y: 108, distance: 12.2
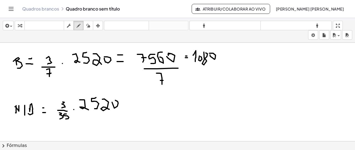
drag, startPoint x: 123, startPoint y: 100, endPoint x: 128, endPoint y: 100, distance: 4.7
drag, startPoint x: 143, startPoint y: 96, endPoint x: 148, endPoint y: 106, distance: 11.2
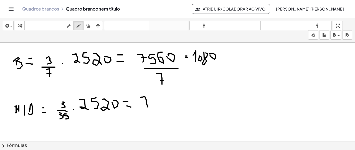
drag, startPoint x: 155, startPoint y: 96, endPoint x: 155, endPoint y: 105, distance: 8.3
drag, startPoint x: 166, startPoint y: 96, endPoint x: 171, endPoint y: 98, distance: 4.4
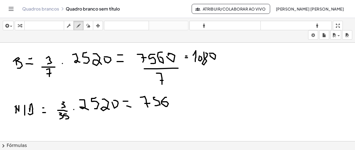
drag, startPoint x: 172, startPoint y: 103, endPoint x: 172, endPoint y: 99, distance: 4.8
drag, startPoint x: 161, startPoint y: 112, endPoint x: 175, endPoint y: 111, distance: 14.2
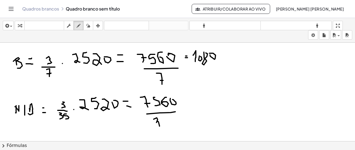
drag, startPoint x: 154, startPoint y: 118, endPoint x: 157, endPoint y: 126, distance: 7.8
drag, startPoint x: 169, startPoint y: 115, endPoint x: 167, endPoint y: 111, distance: 4.2
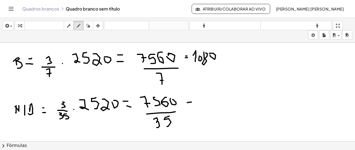
drag, startPoint x: 201, startPoint y: 97, endPoint x: 207, endPoint y: 102, distance: 7.1
drag, startPoint x: 208, startPoint y: 100, endPoint x: 214, endPoint y: 99, distance: 5.7
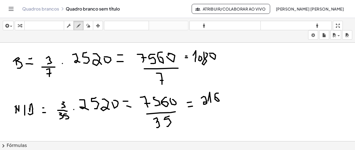
drag, startPoint x: 218, startPoint y: 92, endPoint x: 215, endPoint y: 96, distance: 4.8
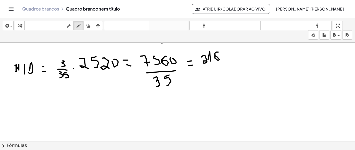
scroll to position [678, 0]
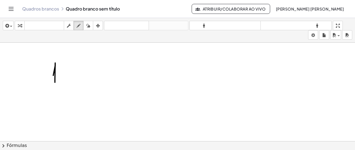
drag, startPoint x: 55, startPoint y: 65, endPoint x: 55, endPoint y: 84, distance: 18.6
drag, startPoint x: 59, startPoint y: 73, endPoint x: 68, endPoint y: 72, distance: 8.7
drag, startPoint x: 68, startPoint y: 72, endPoint x: 73, endPoint y: 72, distance: 5.9
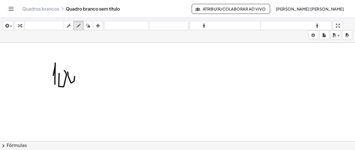
drag, startPoint x: 75, startPoint y: 69, endPoint x: 79, endPoint y: 67, distance: 4.5
drag, startPoint x: 88, startPoint y: 72, endPoint x: 92, endPoint y: 72, distance: 3.9
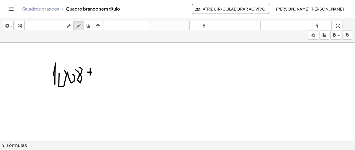
drag, startPoint x: 90, startPoint y: 68, endPoint x: 90, endPoint y: 75, distance: 6.9
drag, startPoint x: 101, startPoint y: 68, endPoint x: 102, endPoint y: 73, distance: 5.1
drag, startPoint x: 108, startPoint y: 72, endPoint x: 107, endPoint y: 67, distance: 5.0
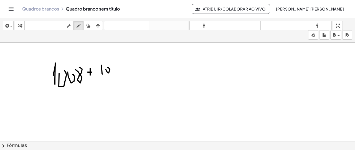
drag, startPoint x: 112, startPoint y: 64, endPoint x: 117, endPoint y: 64, distance: 5.0
drag, startPoint x: 121, startPoint y: 63, endPoint x: 125, endPoint y: 62, distance: 4.5
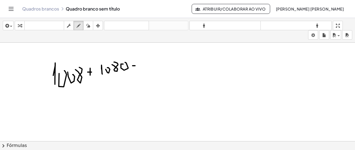
drag, startPoint x: 133, startPoint y: 62, endPoint x: 134, endPoint y: 66, distance: 4.0
drag, startPoint x: 141, startPoint y: 61, endPoint x: 144, endPoint y: 67, distance: 6.0
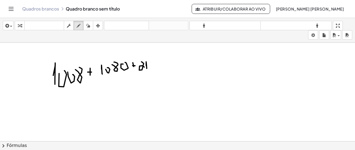
drag, startPoint x: 149, startPoint y: 66, endPoint x: 153, endPoint y: 65, distance: 3.4
drag, startPoint x: 162, startPoint y: 61, endPoint x: 162, endPoint y: 65, distance: 4.4
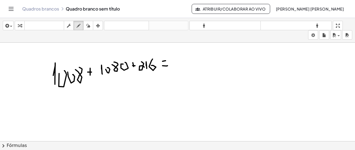
drag, startPoint x: 162, startPoint y: 65, endPoint x: 167, endPoint y: 65, distance: 5.0
drag, startPoint x: 182, startPoint y: 55, endPoint x: 189, endPoint y: 61, distance: 9.0
drag, startPoint x: 195, startPoint y: 54, endPoint x: 198, endPoint y: 63, distance: 8.9
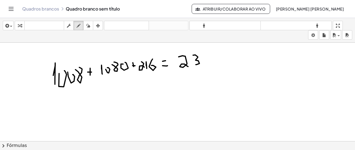
drag, startPoint x: 201, startPoint y: 62, endPoint x: 201, endPoint y: 55, distance: 6.4
drag, startPoint x: 209, startPoint y: 50, endPoint x: 212, endPoint y: 63, distance: 14.0
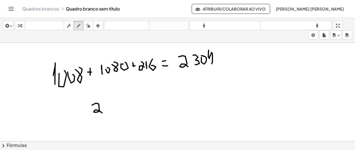
drag, startPoint x: 92, startPoint y: 105, endPoint x: 103, endPoint y: 112, distance: 13.1
drag, startPoint x: 108, startPoint y: 101, endPoint x: 106, endPoint y: 111, distance: 10.1
drag, startPoint x: 115, startPoint y: 100, endPoint x: 125, endPoint y: 108, distance: 13.0
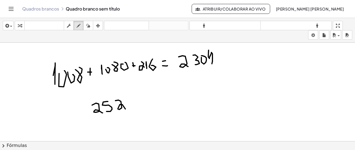
drag, startPoint x: 129, startPoint y: 103, endPoint x: 133, endPoint y: 101, distance: 5.1
drag, startPoint x: 140, startPoint y: 101, endPoint x: 145, endPoint y: 101, distance: 5.0
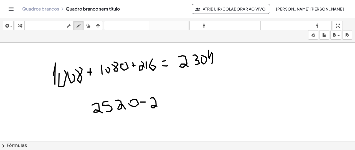
drag, startPoint x: 150, startPoint y: 98, endPoint x: 159, endPoint y: 104, distance: 11.0
drag, startPoint x: 161, startPoint y: 96, endPoint x: 166, endPoint y: 103, distance: 9.0
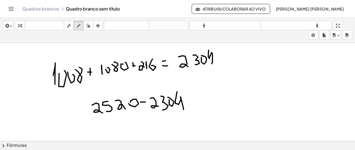
drag, startPoint x: 177, startPoint y: 91, endPoint x: 184, endPoint y: 109, distance: 19.0
drag, startPoint x: 208, startPoint y: 92, endPoint x: 212, endPoint y: 101, distance: 9.8
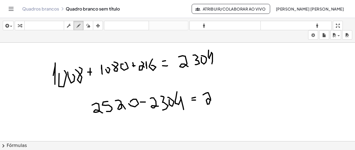
drag, startPoint x: 215, startPoint y: 91, endPoint x: 217, endPoint y: 99, distance: 8.5
drag, startPoint x: 221, startPoint y: 90, endPoint x: 222, endPoint y: 95, distance: 4.6
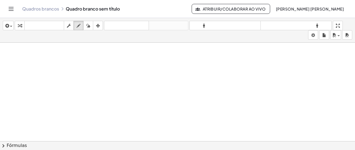
scroll to position [777, 0]
drag, startPoint x: 43, startPoint y: 61, endPoint x: 43, endPoint y: 65, distance: 3.9
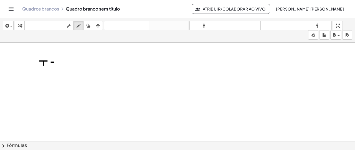
drag, startPoint x: 53, startPoint y: 64, endPoint x: 59, endPoint y: 63, distance: 6.7
drag, startPoint x: 67, startPoint y: 58, endPoint x: 63, endPoint y: 63, distance: 6.5
drag, startPoint x: 68, startPoint y: 62, endPoint x: 75, endPoint y: 62, distance: 7.8
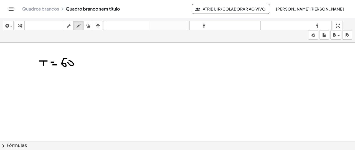
drag, startPoint x: 75, startPoint y: 62, endPoint x: 75, endPoint y: 57, distance: 4.7
drag, startPoint x: 38, startPoint y: 92, endPoint x: 40, endPoint y: 96, distance: 4.1
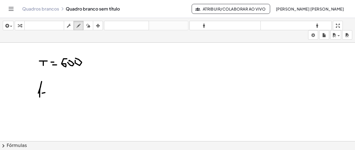
drag, startPoint x: 43, startPoint y: 91, endPoint x: 51, endPoint y: 90, distance: 8.1
drag, startPoint x: 53, startPoint y: 85, endPoint x: 52, endPoint y: 96, distance: 11.4
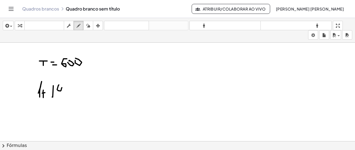
drag, startPoint x: 59, startPoint y: 84, endPoint x: 63, endPoint y: 94, distance: 10.7
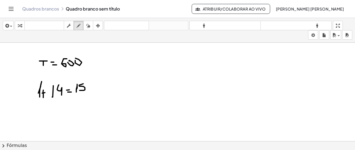
drag, startPoint x: 82, startPoint y: 83, endPoint x: 80, endPoint y: 90, distance: 6.7
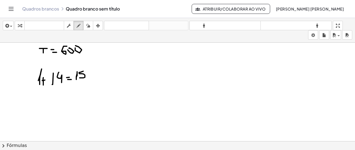
scroll to position [792, 0]
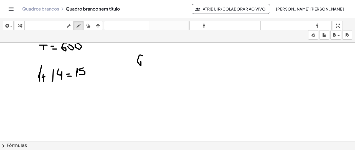
drag, startPoint x: 143, startPoint y: 55, endPoint x: 140, endPoint y: 60, distance: 6.0
drag, startPoint x: 144, startPoint y: 60, endPoint x: 152, endPoint y: 60, distance: 8.0
drag, startPoint x: 154, startPoint y: 59, endPoint x: 148, endPoint y: 65, distance: 8.9
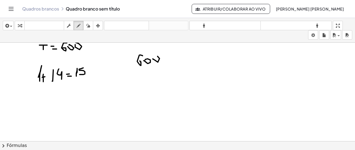
drag, startPoint x: 145, startPoint y: 67, endPoint x: 167, endPoint y: 67, distance: 21.9
drag, startPoint x: 144, startPoint y: 73, endPoint x: 143, endPoint y: 82, distance: 9.5
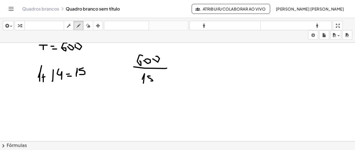
drag, startPoint x: 150, startPoint y: 75, endPoint x: 151, endPoint y: 80, distance: 5.1
drag, startPoint x: 172, startPoint y: 60, endPoint x: 176, endPoint y: 60, distance: 4.4
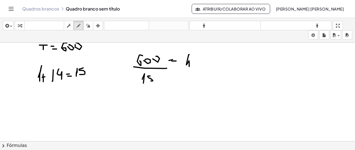
drag, startPoint x: 189, startPoint y: 54, endPoint x: 189, endPoint y: 66, distance: 11.9
drag, startPoint x: 189, startPoint y: 58, endPoint x: 189, endPoint y: 63, distance: 5.6
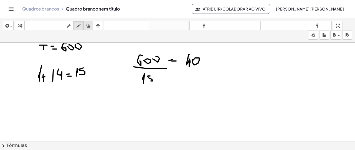
click at [91, 27] on div "button" at bounding box center [88, 25] width 7 height 7
drag, startPoint x: 209, startPoint y: 61, endPoint x: 195, endPoint y: 62, distance: 14.5
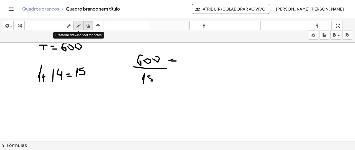
click at [80, 27] on icon "button" at bounding box center [79, 25] width 4 height 7
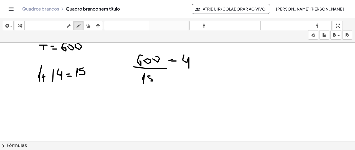
drag, startPoint x: 184, startPoint y: 54, endPoint x: 189, endPoint y: 67, distance: 14.2
drag, startPoint x: 191, startPoint y: 62, endPoint x: 194, endPoint y: 59, distance: 3.9
drag, startPoint x: 248, startPoint y: 56, endPoint x: 251, endPoint y: 60, distance: 5.2
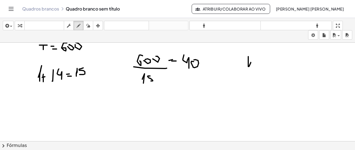
drag, startPoint x: 251, startPoint y: 60, endPoint x: 251, endPoint y: 67, distance: 7.2
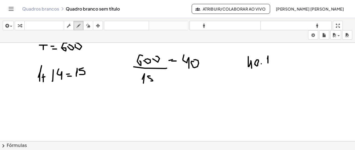
drag, startPoint x: 268, startPoint y: 55, endPoint x: 268, endPoint y: 62, distance: 6.9
drag, startPoint x: 263, startPoint y: 68, endPoint x: 271, endPoint y: 66, distance: 7.8
drag, startPoint x: 270, startPoint y: 70, endPoint x: 269, endPoint y: 79, distance: 9.5
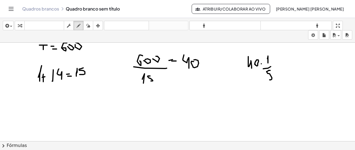
drag, startPoint x: 275, startPoint y: 59, endPoint x: 279, endPoint y: 59, distance: 4.2
drag, startPoint x: 293, startPoint y: 54, endPoint x: 296, endPoint y: 53, distance: 2.8
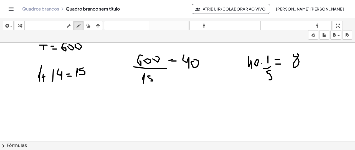
drag, startPoint x: 261, startPoint y: 96, endPoint x: 259, endPoint y: 102, distance: 5.9
drag, startPoint x: 265, startPoint y: 96, endPoint x: 264, endPoint y: 105, distance: 8.9
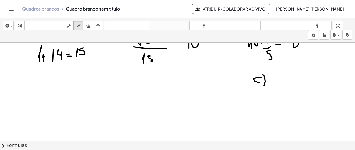
scroll to position [848, 0]
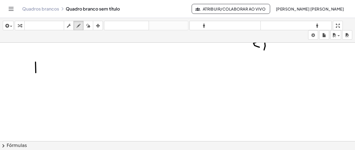
drag, startPoint x: 35, startPoint y: 61, endPoint x: 36, endPoint y: 72, distance: 10.5
click at [89, 31] on div "inserir selecione uma: Expressão matemática Função Texto Vídeo do Youtube Gráfi…" at bounding box center [177, 30] width 355 height 25
click at [89, 25] on icon "button" at bounding box center [88, 25] width 4 height 7
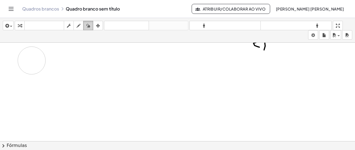
drag, startPoint x: 31, startPoint y: 59, endPoint x: 85, endPoint y: 26, distance: 63.6
click at [79, 26] on icon "button" at bounding box center [79, 25] width 4 height 7
drag, startPoint x: 23, startPoint y: 79, endPoint x: 22, endPoint y: 90, distance: 11.1
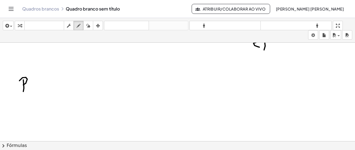
drag, startPoint x: 19, startPoint y: 80, endPoint x: 23, endPoint y: 84, distance: 5.7
drag, startPoint x: 45, startPoint y: 81, endPoint x: 47, endPoint y: 91, distance: 9.8
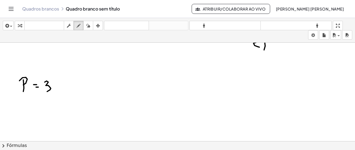
drag, startPoint x: 55, startPoint y: 83, endPoint x: 62, endPoint y: 82, distance: 6.3
drag, startPoint x: 68, startPoint y: 80, endPoint x: 71, endPoint y: 79, distance: 3.2
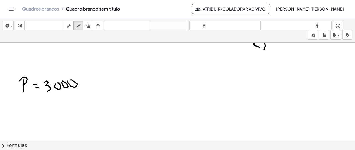
drag, startPoint x: 124, startPoint y: 84, endPoint x: 176, endPoint y: 27, distance: 77.3
click at [90, 22] on icon "button" at bounding box center [88, 25] width 4 height 7
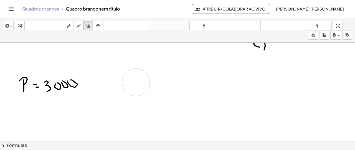
drag, startPoint x: 136, startPoint y: 81, endPoint x: 128, endPoint y: 77, distance: 9.2
click at [82, 27] on div "button" at bounding box center [78, 25] width 7 height 7
drag, startPoint x: 124, startPoint y: 71, endPoint x: 133, endPoint y: 71, distance: 8.9
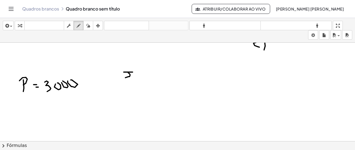
drag, startPoint x: 128, startPoint y: 72, endPoint x: 129, endPoint y: 78, distance: 5.8
drag, startPoint x: 149, startPoint y: 72, endPoint x: 151, endPoint y: 82, distance: 9.8
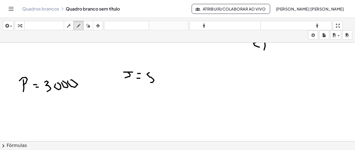
drag, startPoint x: 163, startPoint y: 75, endPoint x: 167, endPoint y: 71, distance: 5.1
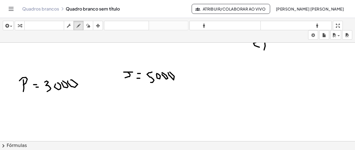
drag, startPoint x: 174, startPoint y: 79, endPoint x: 182, endPoint y: 49, distance: 31.6
drag, startPoint x: 236, startPoint y: 75, endPoint x: 240, endPoint y: 75, distance: 3.6
drag, startPoint x: 240, startPoint y: 75, endPoint x: 240, endPoint y: 78, distance: 3.6
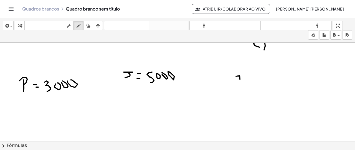
drag, startPoint x: 240, startPoint y: 75, endPoint x: 249, endPoint y: 74, distance: 9.5
drag, startPoint x: 255, startPoint y: 76, endPoint x: 260, endPoint y: 76, distance: 4.7
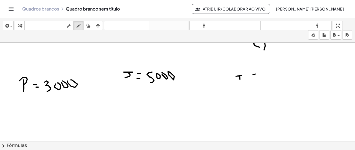
drag, startPoint x: 263, startPoint y: 70, endPoint x: 266, endPoint y: 67, distance: 4.3
drag, startPoint x: 273, startPoint y: 69, endPoint x: 276, endPoint y: 68, distance: 2.9
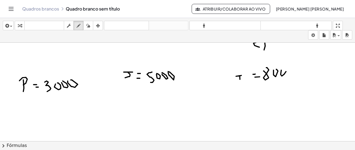
drag, startPoint x: 282, startPoint y: 75, endPoint x: 284, endPoint y: 70, distance: 5.9
drag, startPoint x: 287, startPoint y: 70, endPoint x: 281, endPoint y: 70, distance: 5.8
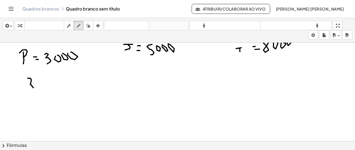
drag, startPoint x: 28, startPoint y: 77, endPoint x: 35, endPoint y: 86, distance: 11.4
drag, startPoint x: 35, startPoint y: 82, endPoint x: 39, endPoint y: 80, distance: 4.6
drag, startPoint x: 43, startPoint y: 80, endPoint x: 48, endPoint y: 81, distance: 5.4
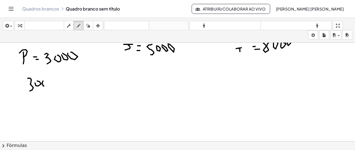
drag, startPoint x: 50, startPoint y: 79, endPoint x: 55, endPoint y: 79, distance: 4.2
drag, startPoint x: 48, startPoint y: 91, endPoint x: 59, endPoint y: 89, distance: 10.7
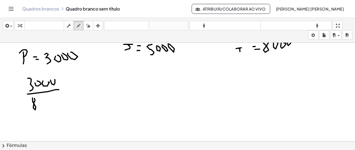
drag, startPoint x: 40, startPoint y: 106, endPoint x: 40, endPoint y: 102, distance: 4.2
drag, startPoint x: 42, startPoint y: 107, endPoint x: 45, endPoint y: 101, distance: 6.9
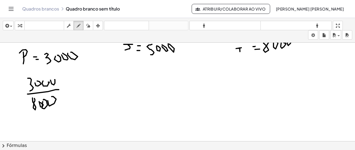
drag, startPoint x: 48, startPoint y: 100, endPoint x: 50, endPoint y: 95, distance: 5.5
drag, startPoint x: 50, startPoint y: 75, endPoint x: 52, endPoint y: 94, distance: 19.2
drag, startPoint x: 52, startPoint y: 94, endPoint x: 48, endPoint y: 96, distance: 4.3
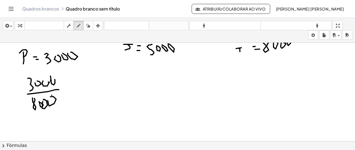
drag, startPoint x: 39, startPoint y: 77, endPoint x: 40, endPoint y: 84, distance: 7.3
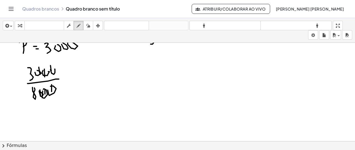
scroll to position [892, 0]
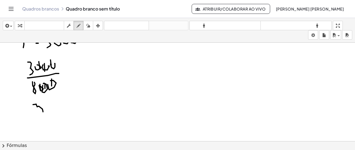
drag, startPoint x: 33, startPoint y: 104, endPoint x: 36, endPoint y: 117, distance: 13.7
drag, startPoint x: 36, startPoint y: 117, endPoint x: 43, endPoint y: 116, distance: 7.4
drag, startPoint x: 44, startPoint y: 121, endPoint x: 46, endPoint y: 118, distance: 3.9
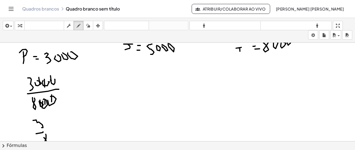
scroll to position [864, 0]
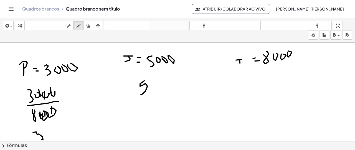
drag, startPoint x: 144, startPoint y: 80, endPoint x: 138, endPoint y: 95, distance: 15.7
drag, startPoint x: 140, startPoint y: 100, endPoint x: 147, endPoint y: 99, distance: 7.0
drag, startPoint x: 146, startPoint y: 103, endPoint x: 109, endPoint y: 52, distance: 62.4
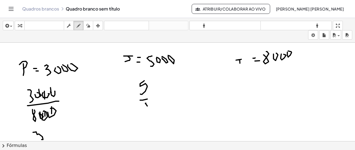
click at [89, 24] on icon "button" at bounding box center [88, 25] width 4 height 7
drag, startPoint x: 149, startPoint y: 118, endPoint x: 148, endPoint y: 115, distance: 3.9
click at [79, 29] on icon "button" at bounding box center [79, 25] width 4 height 7
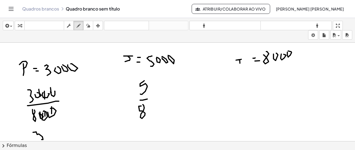
drag, startPoint x: 139, startPoint y: 106, endPoint x: 142, endPoint y: 104, distance: 4.0
drag, startPoint x: 162, startPoint y: 93, endPoint x: 164, endPoint y: 99, distance: 6.7
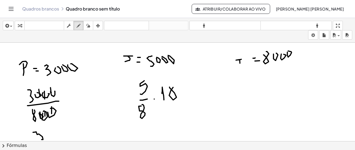
drag, startPoint x: 169, startPoint y: 87, endPoint x: 173, endPoint y: 85, distance: 4.1
drag, startPoint x: 178, startPoint y: 91, endPoint x: 188, endPoint y: 88, distance: 10.2
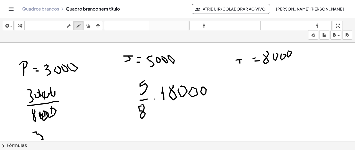
drag, startPoint x: 217, startPoint y: 93, endPoint x: 223, endPoint y: 93, distance: 5.5
drag, startPoint x: 236, startPoint y: 90, endPoint x: 235, endPoint y: 85, distance: 4.8
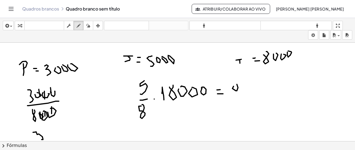
drag, startPoint x: 237, startPoint y: 86, endPoint x: 240, endPoint y: 95, distance: 8.6
drag, startPoint x: 241, startPoint y: 90, endPoint x: 243, endPoint y: 86, distance: 5.3
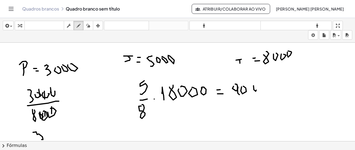
drag, startPoint x: 254, startPoint y: 89, endPoint x: 256, endPoint y: 85, distance: 5.0
drag, startPoint x: 246, startPoint y: 97, endPoint x: 261, endPoint y: 97, distance: 15.0
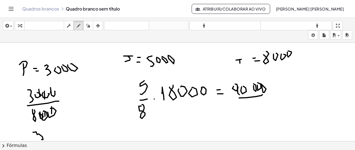
drag, startPoint x: 258, startPoint y: 99, endPoint x: 258, endPoint y: 96, distance: 2.8
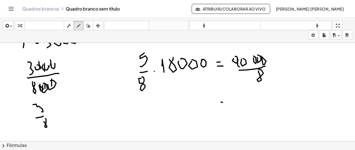
drag, startPoint x: 221, startPoint y: 101, endPoint x: 224, endPoint y: 104, distance: 3.9
drag, startPoint x: 235, startPoint y: 103, endPoint x: 235, endPoint y: 107, distance: 3.7
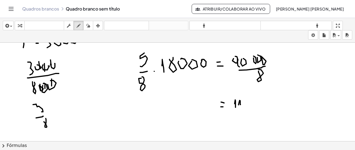
drag, startPoint x: 240, startPoint y: 100, endPoint x: 240, endPoint y: 104, distance: 4.2
drag, startPoint x: 245, startPoint y: 101, endPoint x: 256, endPoint y: 103, distance: 10.7
drag, startPoint x: 260, startPoint y: 96, endPoint x: 265, endPoint y: 100, distance: 6.6
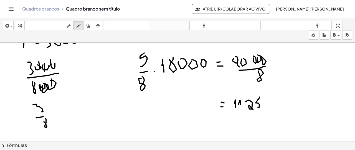
drag, startPoint x: 265, startPoint y: 100, endPoint x: 272, endPoint y: 107, distance: 10.0
drag, startPoint x: 278, startPoint y: 116, endPoint x: 279, endPoint y: 123, distance: 7.3
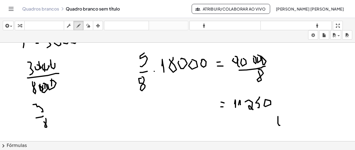
drag, startPoint x: 278, startPoint y: 122, endPoint x: 280, endPoint y: 117, distance: 5.6
drag, startPoint x: 277, startPoint y: 114, endPoint x: 291, endPoint y: 115, distance: 14.1
drag, startPoint x: 287, startPoint y: 108, endPoint x: 292, endPoint y: 134, distance: 26.0
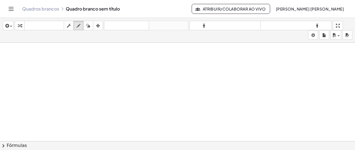
scroll to position [991, 0]
drag, startPoint x: 41, startPoint y: 53, endPoint x: 46, endPoint y: 58, distance: 6.5
click at [89, 22] on icon "button" at bounding box center [88, 25] width 4 height 7
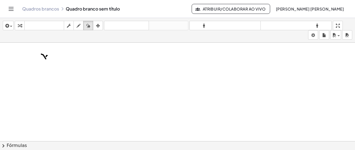
click at [77, 24] on icon "button" at bounding box center [79, 25] width 4 height 7
drag, startPoint x: 29, startPoint y: 56, endPoint x: 32, endPoint y: 63, distance: 7.1
drag, startPoint x: 26, startPoint y: 62, endPoint x: 32, endPoint y: 58, distance: 7.3
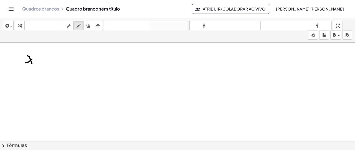
click at [86, 21] on button "apagar" at bounding box center [88, 25] width 10 height 9
click at [74, 27] on button "empate" at bounding box center [78, 25] width 10 height 9
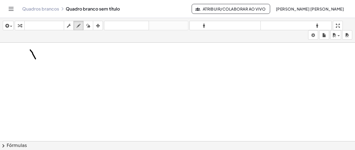
drag, startPoint x: 30, startPoint y: 49, endPoint x: 35, endPoint y: 58, distance: 10.3
drag, startPoint x: 35, startPoint y: 50, endPoint x: 31, endPoint y: 58, distance: 9.2
drag, startPoint x: 19, startPoint y: 70, endPoint x: 39, endPoint y: 69, distance: 20.0
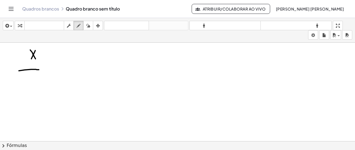
drag, startPoint x: 23, startPoint y: 76, endPoint x: 28, endPoint y: 87, distance: 12.3
drag, startPoint x: 31, startPoint y: 78, endPoint x: 38, endPoint y: 82, distance: 7.8
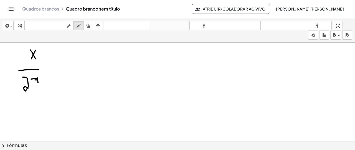
drag, startPoint x: 58, startPoint y: 61, endPoint x: 63, endPoint y: 61, distance: 5.0
drag, startPoint x: 73, startPoint y: 51, endPoint x: 80, endPoint y: 62, distance: 13.0
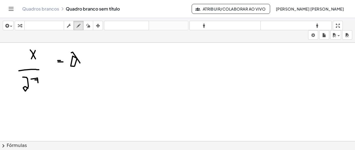
drag, startPoint x: 82, startPoint y: 57, endPoint x: 82, endPoint y: 62, distance: 5.0
drag, startPoint x: 85, startPoint y: 68, endPoint x: 87, endPoint y: 72, distance: 4.7
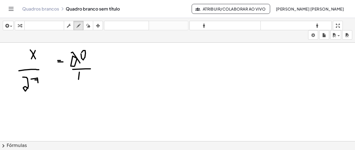
drag, startPoint x: 79, startPoint y: 71, endPoint x: 79, endPoint y: 81, distance: 10.0
drag, startPoint x: 85, startPoint y: 70, endPoint x: 86, endPoint y: 81, distance: 11.1
drag, startPoint x: 146, startPoint y: 61, endPoint x: 145, endPoint y: 72, distance: 11.4
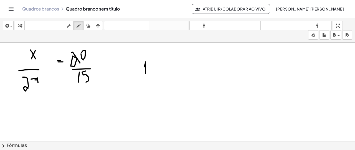
drag, startPoint x: 152, startPoint y: 61, endPoint x: 153, endPoint y: 68, distance: 7.8
drag, startPoint x: 161, startPoint y: 64, endPoint x: 164, endPoint y: 68, distance: 5.1
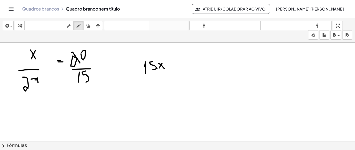
drag, startPoint x: 162, startPoint y: 62, endPoint x: 173, endPoint y: 68, distance: 12.5
drag, startPoint x: 167, startPoint y: 62, endPoint x: 171, endPoint y: 62, distance: 4.2
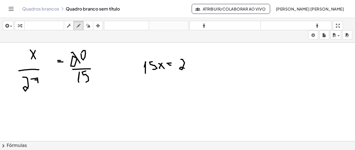
drag, startPoint x: 182, startPoint y: 59, endPoint x: 189, endPoint y: 65, distance: 9.6
drag, startPoint x: 188, startPoint y: 66, endPoint x: 193, endPoint y: 64, distance: 5.4
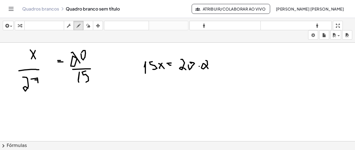
drag, startPoint x: 207, startPoint y: 60, endPoint x: 210, endPoint y: 59, distance: 3.0
drag, startPoint x: 210, startPoint y: 59, endPoint x: 213, endPoint y: 65, distance: 7.8
drag, startPoint x: 211, startPoint y: 63, endPoint x: 214, endPoint y: 63, distance: 3.3
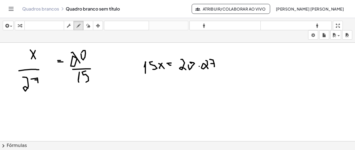
drag, startPoint x: 149, startPoint y: 89, endPoint x: 151, endPoint y: 96, distance: 7.3
click at [90, 24] on icon "button" at bounding box center [88, 25] width 4 height 7
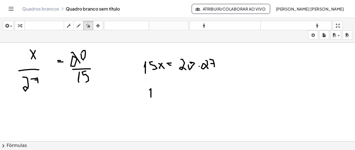
drag, startPoint x: 151, startPoint y: 94, endPoint x: 34, endPoint y: 75, distance: 118.6
click at [78, 29] on icon "button" at bounding box center [79, 25] width 4 height 7
drag, startPoint x: 150, startPoint y: 87, endPoint x: 156, endPoint y: 92, distance: 7.3
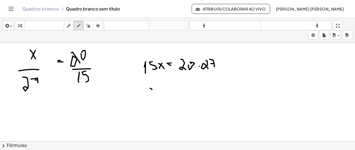
drag, startPoint x: 153, startPoint y: 87, endPoint x: 150, endPoint y: 89, distance: 3.9
drag, startPoint x: 161, startPoint y: 89, endPoint x: 164, endPoint y: 90, distance: 2.8
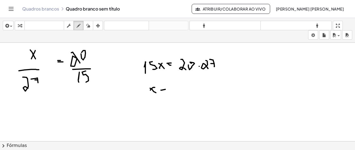
drag, startPoint x: 163, startPoint y: 90, endPoint x: 167, endPoint y: 91, distance: 4.0
drag, startPoint x: 184, startPoint y: 84, endPoint x: 180, endPoint y: 92, distance: 8.2
drag, startPoint x: 188, startPoint y: 82, endPoint x: 191, endPoint y: 89, distance: 7.7
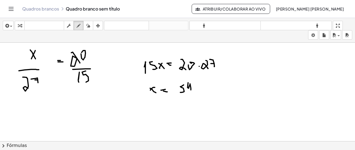
drag, startPoint x: 184, startPoint y: 95, endPoint x: 199, endPoint y: 95, distance: 15.0
drag, startPoint x: 185, startPoint y: 103, endPoint x: 191, endPoint y: 100, distance: 6.7
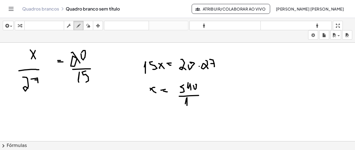
drag, startPoint x: 192, startPoint y: 97, endPoint x: 191, endPoint y: 103, distance: 6.1
drag, startPoint x: 153, startPoint y: 121, endPoint x: 157, endPoint y: 125, distance: 6.3
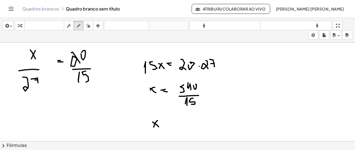
drag, startPoint x: 157, startPoint y: 120, endPoint x: 154, endPoint y: 126, distance: 7.3
drag, startPoint x: 176, startPoint y: 116, endPoint x: 179, endPoint y: 123, distance: 7.8
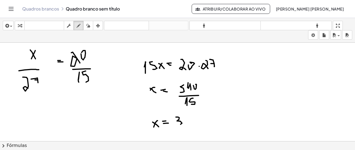
drag, startPoint x: 187, startPoint y: 115, endPoint x: 188, endPoint y: 119, distance: 4.2
drag, startPoint x: 244, startPoint y: 61, endPoint x: 246, endPoint y: 70, distance: 8.5
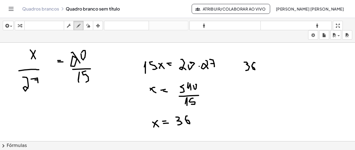
drag, startPoint x: 255, startPoint y: 62, endPoint x: 252, endPoint y: 66, distance: 4.9
drag, startPoint x: 259, startPoint y: 61, endPoint x: 259, endPoint y: 67, distance: 5.3
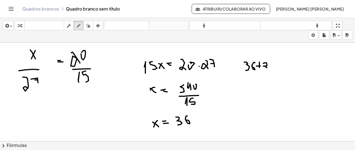
drag, startPoint x: 263, startPoint y: 62, endPoint x: 267, endPoint y: 67, distance: 5.9
drag, startPoint x: 268, startPoint y: 62, endPoint x: 272, endPoint y: 66, distance: 5.7
drag, startPoint x: 270, startPoint y: 65, endPoint x: 278, endPoint y: 64, distance: 7.8
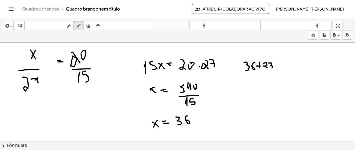
drag, startPoint x: 277, startPoint y: 65, endPoint x: 281, endPoint y: 63, distance: 4.2
drag, startPoint x: 278, startPoint y: 62, endPoint x: 280, endPoint y: 65, distance: 3.5
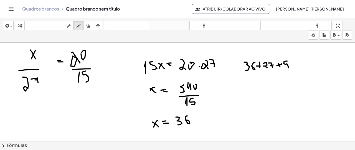
drag, startPoint x: 287, startPoint y: 60, endPoint x: 288, endPoint y: 66, distance: 5.6
drag, startPoint x: 298, startPoint y: 61, endPoint x: 299, endPoint y: 65, distance: 4.2
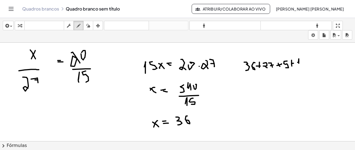
drag, startPoint x: 301, startPoint y: 65, endPoint x: 306, endPoint y: 60, distance: 6.9
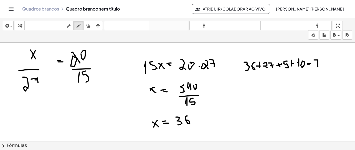
drag, startPoint x: 317, startPoint y: 59, endPoint x: 317, endPoint y: 65, distance: 6.1
drag, startPoint x: 316, startPoint y: 63, endPoint x: 319, endPoint y: 63, distance: 3.3
drag, startPoint x: 319, startPoint y: 60, endPoint x: 320, endPoint y: 56, distance: 4.0
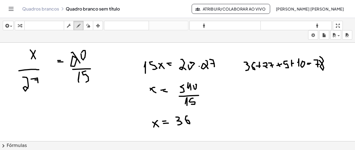
drag, startPoint x: 332, startPoint y: 65, endPoint x: 340, endPoint y: 72, distance: 10.4
drag, startPoint x: 281, startPoint y: 106, endPoint x: 284, endPoint y: 108, distance: 2.9
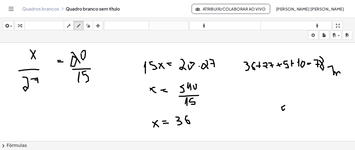
drag, startPoint x: 282, startPoint y: 106, endPoint x: 285, endPoint y: 105, distance: 3.5
drag, startPoint x: 280, startPoint y: 104, endPoint x: 285, endPoint y: 101, distance: 5.6
drag, startPoint x: 286, startPoint y: 98, endPoint x: 287, endPoint y: 108, distance: 10.4
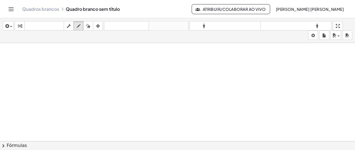
scroll to position [1090, 0]
drag, startPoint x: 35, startPoint y: 69, endPoint x: 33, endPoint y: 75, distance: 6.1
drag, startPoint x: 42, startPoint y: 67, endPoint x: 41, endPoint y: 72, distance: 4.7
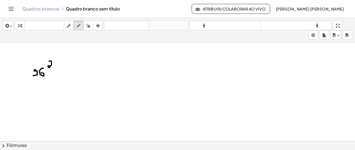
drag, startPoint x: 49, startPoint y: 60, endPoint x: 53, endPoint y: 67, distance: 8.1
drag, startPoint x: 63, startPoint y: 68, endPoint x: 61, endPoint y: 71, distance: 3.6
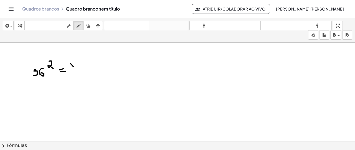
drag, startPoint x: 73, startPoint y: 66, endPoint x: 76, endPoint y: 69, distance: 4.4
drag, startPoint x: 78, startPoint y: 56, endPoint x: 81, endPoint y: 61, distance: 5.6
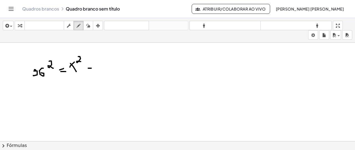
drag, startPoint x: 88, startPoint y: 67, endPoint x: 91, endPoint y: 67, distance: 3.1
drag, startPoint x: 91, startPoint y: 65, endPoint x: 92, endPoint y: 69, distance: 4.5
drag, startPoint x: 95, startPoint y: 61, endPoint x: 98, endPoint y: 69, distance: 8.4
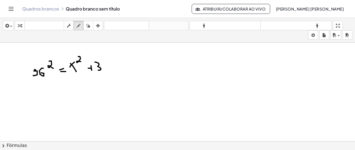
drag, startPoint x: 111, startPoint y: 59, endPoint x: 116, endPoint y: 63, distance: 7.0
drag, startPoint x: 30, startPoint y: 92, endPoint x: 34, endPoint y: 97, distance: 6.5
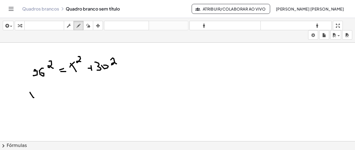
drag, startPoint x: 39, startPoint y: 85, endPoint x: 50, endPoint y: 92, distance: 12.8
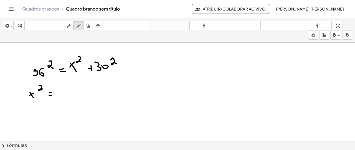
drag, startPoint x: 49, startPoint y: 95, endPoint x: 52, endPoint y: 95, distance: 3.1
drag, startPoint x: 64, startPoint y: 88, endPoint x: 63, endPoint y: 93, distance: 5.3
drag, startPoint x: 68, startPoint y: 86, endPoint x: 73, endPoint y: 90, distance: 6.1
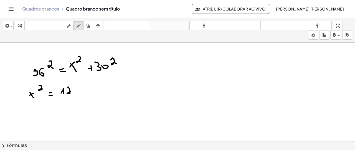
drag, startPoint x: 75, startPoint y: 85, endPoint x: 79, endPoint y: 87, distance: 4.0
drag, startPoint x: 79, startPoint y: 87, endPoint x: 79, endPoint y: 91, distance: 4.4
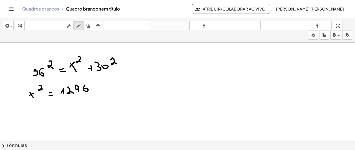
drag, startPoint x: 85, startPoint y: 85, endPoint x: 84, endPoint y: 88, distance: 3.5
drag, startPoint x: 92, startPoint y: 89, endPoint x: 98, endPoint y: 89, distance: 5.8
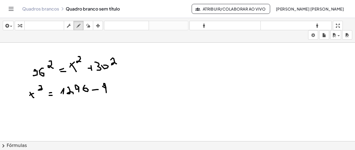
drag, startPoint x: 106, startPoint y: 89, endPoint x: 106, endPoint y: 92, distance: 2.8
click at [87, 25] on icon "button" at bounding box center [88, 25] width 4 height 7
drag, startPoint x: 132, startPoint y: 86, endPoint x: 121, endPoint y: 86, distance: 10.6
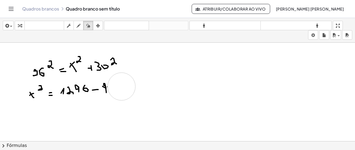
click at [82, 27] on div "button" at bounding box center [78, 25] width 7 height 7
drag, startPoint x: 34, startPoint y: 111, endPoint x: 39, endPoint y: 114, distance: 5.6
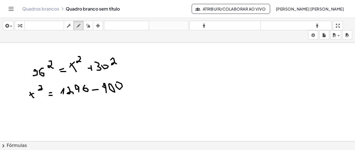
drag, startPoint x: 39, startPoint y: 111, endPoint x: 36, endPoint y: 116, distance: 5.2
drag, startPoint x: 47, startPoint y: 106, endPoint x: 61, endPoint y: 114, distance: 15.9
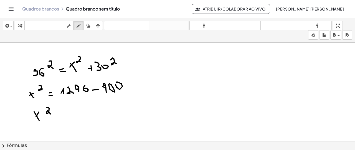
drag, startPoint x: 59, startPoint y: 114, endPoint x: 62, endPoint y: 114, distance: 3.3
drag, startPoint x: 75, startPoint y: 107, endPoint x: 72, endPoint y: 118, distance: 11.2
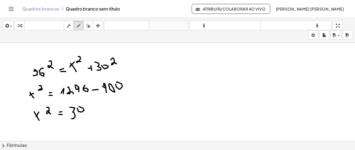
drag, startPoint x: 79, startPoint y: 111, endPoint x: 82, endPoint y: 110, distance: 3.7
drag, startPoint x: 84, startPoint y: 113, endPoint x: 84, endPoint y: 117, distance: 3.3
drag, startPoint x: 90, startPoint y: 107, endPoint x: 90, endPoint y: 112, distance: 5.3
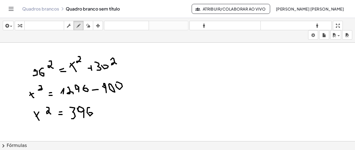
drag, startPoint x: 159, startPoint y: 60, endPoint x: 162, endPoint y: 64, distance: 5.2
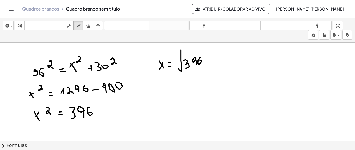
drag, startPoint x: 181, startPoint y: 49, endPoint x: 208, endPoint y: 55, distance: 28.0
drag, startPoint x: 156, startPoint y: 88, endPoint x: 161, endPoint y: 93, distance: 7.5
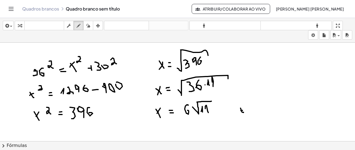
click at [89, 26] on icon "button" at bounding box center [88, 25] width 4 height 7
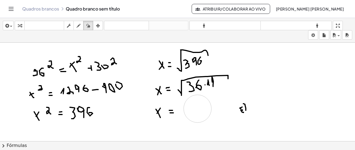
drag, startPoint x: 210, startPoint y: 107, endPoint x: 146, endPoint y: 59, distance: 79.9
click at [80, 27] on icon "button" at bounding box center [79, 25] width 4 height 7
drag, startPoint x: 189, startPoint y: 108, endPoint x: 188, endPoint y: 114, distance: 5.6
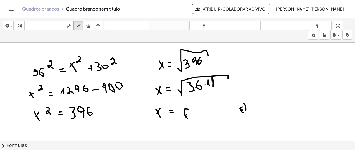
click at [88, 27] on icon "button" at bounding box center [88, 25] width 4 height 7
click at [75, 24] on div "button" at bounding box center [78, 25] width 7 height 7
drag, startPoint x: 190, startPoint y: 108, endPoint x: 189, endPoint y: 112, distance: 3.7
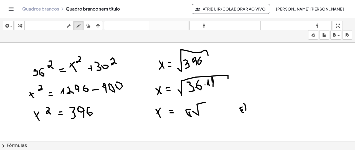
drag, startPoint x: 192, startPoint y: 110, endPoint x: 205, endPoint y: 101, distance: 15.5
drag, startPoint x: 203, startPoint y: 107, endPoint x: 205, endPoint y: 109, distance: 2.9
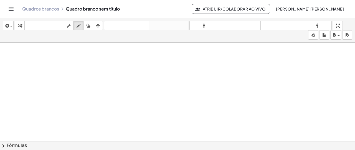
scroll to position [1184, 0]
drag, startPoint x: 19, startPoint y: 66, endPoint x: 19, endPoint y: 74, distance: 8.3
drag, startPoint x: 18, startPoint y: 66, endPoint x: 17, endPoint y: 71, distance: 5.1
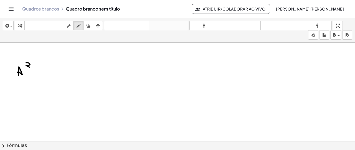
drag, startPoint x: 26, startPoint y: 62, endPoint x: 30, endPoint y: 66, distance: 5.7
drag, startPoint x: 38, startPoint y: 70, endPoint x: 42, endPoint y: 70, distance: 3.3
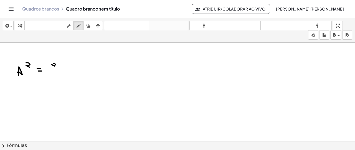
drag, startPoint x: 59, startPoint y: 60, endPoint x: 67, endPoint y: 67, distance: 10.4
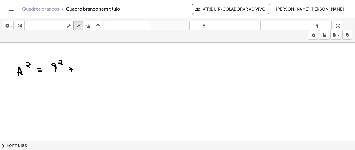
drag, startPoint x: 70, startPoint y: 66, endPoint x: 72, endPoint y: 70, distance: 4.7
drag, startPoint x: 78, startPoint y: 65, endPoint x: 78, endPoint y: 70, distance: 5.3
drag, startPoint x: 83, startPoint y: 65, endPoint x: 87, endPoint y: 65, distance: 3.9
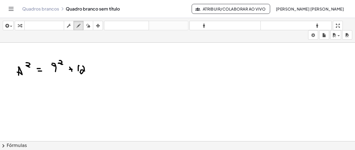
drag, startPoint x: 85, startPoint y: 62, endPoint x: 89, endPoint y: 66, distance: 5.5
drag, startPoint x: 22, startPoint y: 94, endPoint x: 24, endPoint y: 91, distance: 3.4
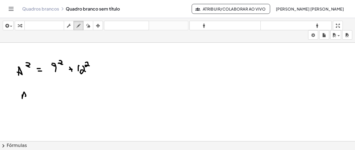
drag, startPoint x: 27, startPoint y: 89, endPoint x: 34, endPoint y: 93, distance: 7.6
drag, startPoint x: 41, startPoint y: 96, endPoint x: 44, endPoint y: 96, distance: 3.1
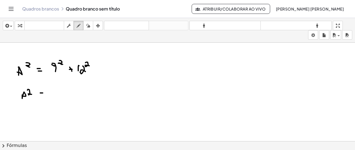
drag, startPoint x: 56, startPoint y: 88, endPoint x: 59, endPoint y: 89, distance: 2.8
drag, startPoint x: 63, startPoint y: 86, endPoint x: 63, endPoint y: 96, distance: 10.0
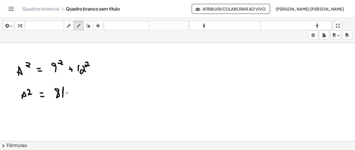
drag, startPoint x: 67, startPoint y: 89, endPoint x: 67, endPoint y: 93, distance: 3.3
drag, startPoint x: 76, startPoint y: 86, endPoint x: 76, endPoint y: 94, distance: 8.1
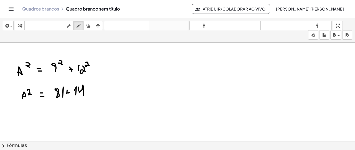
drag, startPoint x: 79, startPoint y: 86, endPoint x: 83, endPoint y: 95, distance: 9.4
drag, startPoint x: 89, startPoint y: 84, endPoint x: 93, endPoint y: 91, distance: 8.2
drag, startPoint x: 24, startPoint y: 117, endPoint x: 26, endPoint y: 120, distance: 3.6
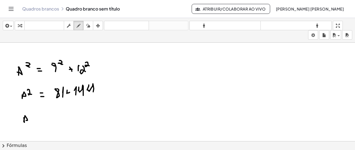
drag, startPoint x: 36, startPoint y: 118, endPoint x: 40, endPoint y: 118, distance: 3.9
drag, startPoint x: 57, startPoint y: 112, endPoint x: 63, endPoint y: 118, distance: 8.2
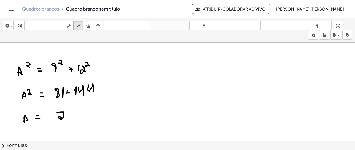
drag, startPoint x: 66, startPoint y: 110, endPoint x: 69, endPoint y: 116, distance: 7.0
drag, startPoint x: 74, startPoint y: 107, endPoint x: 70, endPoint y: 114, distance: 7.9
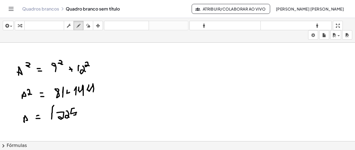
drag, startPoint x: 54, startPoint y: 105, endPoint x: 50, endPoint y: 118, distance: 13.8
drag, startPoint x: 48, startPoint y: 115, endPoint x: 50, endPoint y: 116, distance: 3.2
drag, startPoint x: 54, startPoint y: 102, endPoint x: 83, endPoint y: 107, distance: 29.9
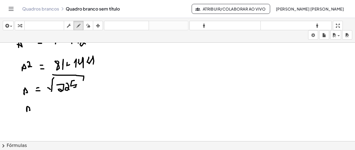
drag, startPoint x: 27, startPoint y: 110, endPoint x: 34, endPoint y: 108, distance: 7.3
drag, startPoint x: 50, startPoint y: 102, endPoint x: 50, endPoint y: 110, distance: 7.2
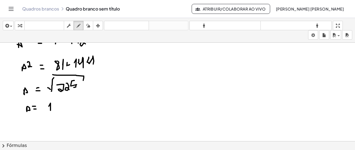
drag, startPoint x: 58, startPoint y: 102, endPoint x: 55, endPoint y: 109, distance: 8.1
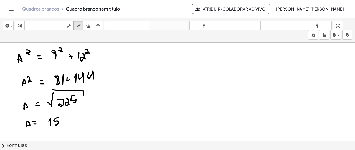
scroll to position [1184, 0]
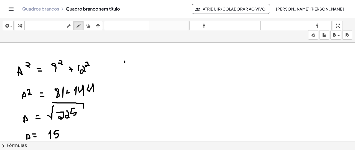
drag, startPoint x: 125, startPoint y: 60, endPoint x: 124, endPoint y: 63, distance: 3.1
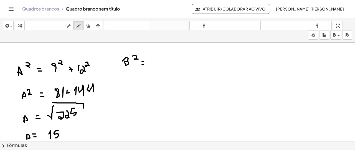
drag, startPoint x: 157, startPoint y: 55, endPoint x: 154, endPoint y: 62, distance: 7.7
drag, startPoint x: 162, startPoint y: 50, endPoint x: 165, endPoint y: 55, distance: 5.8
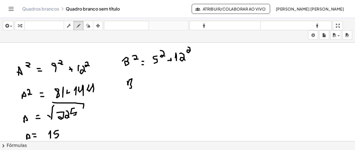
drag, startPoint x: 127, startPoint y: 80, endPoint x: 130, endPoint y: 87, distance: 7.4
drag, startPoint x: 139, startPoint y: 73, endPoint x: 141, endPoint y: 80, distance: 6.8
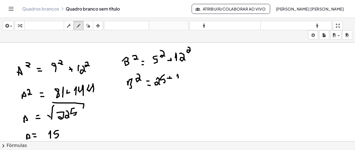
drag, startPoint x: 129, startPoint y: 100, endPoint x: 133, endPoint y: 109, distance: 9.8
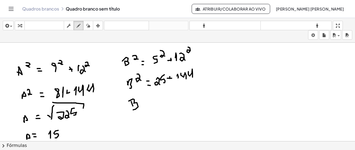
drag, startPoint x: 165, startPoint y: 100, endPoint x: 169, endPoint y: 101, distance: 4.5
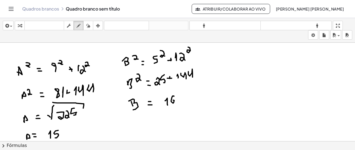
drag, startPoint x: 172, startPoint y: 95, endPoint x: 174, endPoint y: 99, distance: 3.8
drag, startPoint x: 176, startPoint y: 96, endPoint x: 179, endPoint y: 105, distance: 9.4
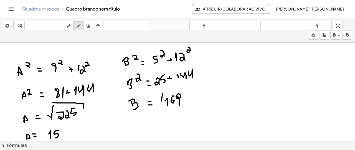
drag, startPoint x: 162, startPoint y: 92, endPoint x: 160, endPoint y: 113, distance: 20.7
drag, startPoint x: 157, startPoint y: 105, endPoint x: 159, endPoint y: 110, distance: 5.4
drag, startPoint x: 163, startPoint y: 91, endPoint x: 192, endPoint y: 98, distance: 30.2
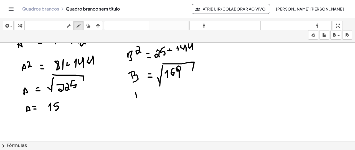
drag, startPoint x: 134, startPoint y: 92, endPoint x: 138, endPoint y: 97, distance: 6.8
drag, startPoint x: 145, startPoint y: 90, endPoint x: 148, endPoint y: 89, distance: 2.8
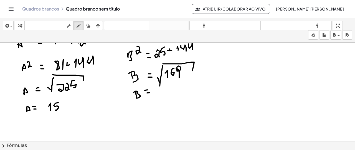
drag, startPoint x: 153, startPoint y: 91, endPoint x: 156, endPoint y: 97, distance: 6.6
drag, startPoint x: 159, startPoint y: 91, endPoint x: 161, endPoint y: 97, distance: 7.0
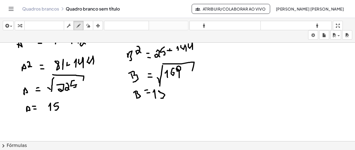
scroll to position [1184, 0]
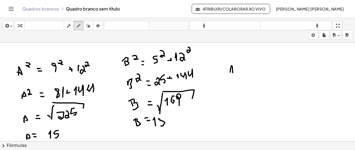
drag, startPoint x: 230, startPoint y: 70, endPoint x: 233, endPoint y: 72, distance: 3.3
drag, startPoint x: 240, startPoint y: 61, endPoint x: 244, endPoint y: 67, distance: 7.0
drag, startPoint x: 248, startPoint y: 66, endPoint x: 248, endPoint y: 62, distance: 4.2
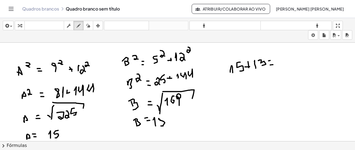
drag, startPoint x: 291, startPoint y: 61, endPoint x: 305, endPoint y: 55, distance: 15.9
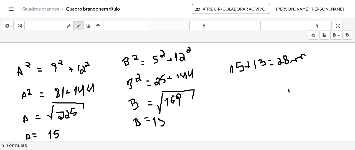
drag, startPoint x: 289, startPoint y: 88, endPoint x: 288, endPoint y: 92, distance: 3.3
drag, startPoint x: 288, startPoint y: 89, endPoint x: 289, endPoint y: 92, distance: 3.9
drag, startPoint x: 298, startPoint y: 88, endPoint x: 297, endPoint y: 93, distance: 5.3
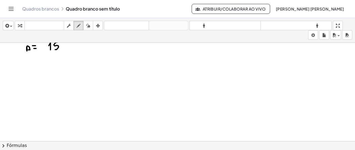
scroll to position [1288, 0]
drag, startPoint x: 24, startPoint y: 53, endPoint x: 24, endPoint y: 59, distance: 5.3
drag, startPoint x: 20, startPoint y: 54, endPoint x: 24, endPoint y: 61, distance: 8.3
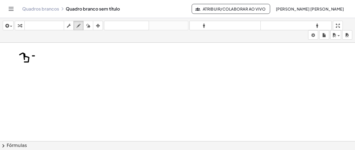
drag, startPoint x: 43, startPoint y: 53, endPoint x: 48, endPoint y: 57, distance: 6.5
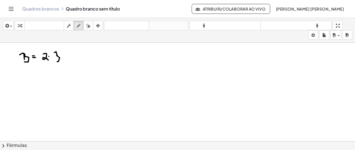
drag, startPoint x: 54, startPoint y: 52, endPoint x: 59, endPoint y: 58, distance: 7.5
drag, startPoint x: 79, startPoint y: 50, endPoint x: 77, endPoint y: 54, distance: 5.1
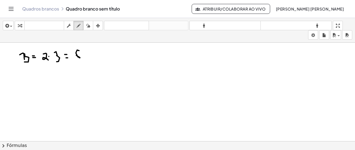
drag, startPoint x: 86, startPoint y: 53, endPoint x: 98, endPoint y: 53, distance: 12.2
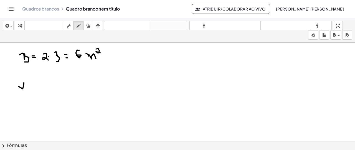
drag, startPoint x: 23, startPoint y: 88, endPoint x: 24, endPoint y: 82, distance: 6.2
drag, startPoint x: 36, startPoint y: 87, endPoint x: 44, endPoint y: 87, distance: 7.8
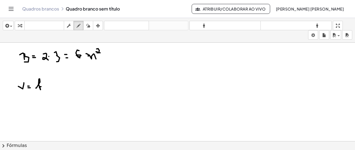
drag, startPoint x: 46, startPoint y: 85, endPoint x: 57, endPoint y: 85, distance: 10.8
drag, startPoint x: 17, startPoint y: 108, endPoint x: 25, endPoint y: 101, distance: 10.4
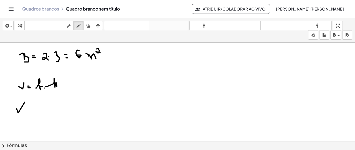
drag, startPoint x: 39, startPoint y: 102, endPoint x: 39, endPoint y: 107, distance: 4.7
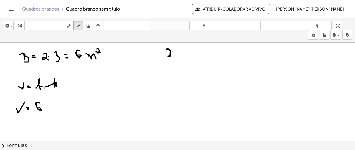
drag, startPoint x: 191, startPoint y: 51, endPoint x: 193, endPoint y: 54, distance: 4.0
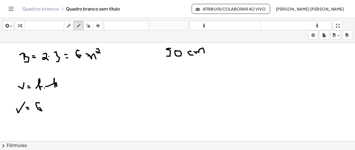
drag, startPoint x: 196, startPoint y: 52, endPoint x: 204, endPoint y: 52, distance: 7.8
drag, startPoint x: 212, startPoint y: 49, endPoint x: 215, endPoint y: 49, distance: 2.8
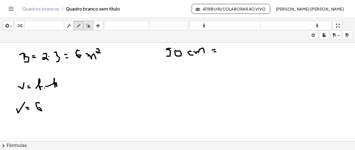
click at [87, 25] on icon "button" at bounding box center [88, 25] width 4 height 7
drag, startPoint x: 59, startPoint y: 85, endPoint x: 29, endPoint y: 84, distance: 30.0
click at [78, 24] on icon "button" at bounding box center [79, 25] width 4 height 7
click at [78, 25] on icon "button" at bounding box center [79, 25] width 4 height 7
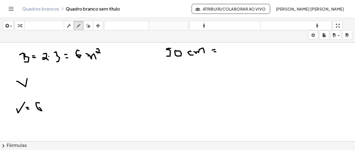
drag, startPoint x: 17, startPoint y: 80, endPoint x: 27, endPoint y: 78, distance: 10.1
drag, startPoint x: 31, startPoint y: 82, endPoint x: 35, endPoint y: 82, distance: 4.2
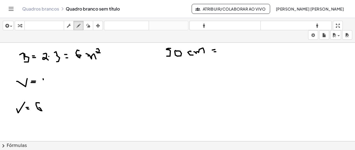
drag, startPoint x: 45, startPoint y: 75, endPoint x: 44, endPoint y: 83, distance: 8.7
drag, startPoint x: 43, startPoint y: 77, endPoint x: 43, endPoint y: 83, distance: 6.1
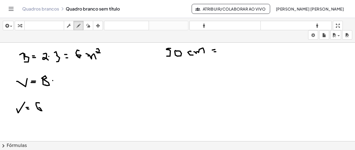
drag, startPoint x: 63, startPoint y: 75, endPoint x: 65, endPoint y: 79, distance: 4.7
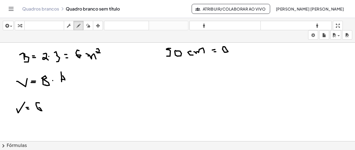
drag, startPoint x: 232, startPoint y: 48, endPoint x: 230, endPoint y: 52, distance: 4.1
drag, startPoint x: 240, startPoint y: 43, endPoint x: 238, endPoint y: 52, distance: 9.1
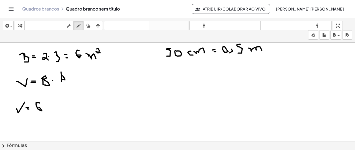
drag, startPoint x: 248, startPoint y: 47, endPoint x: 262, endPoint y: 50, distance: 13.5
drag, startPoint x: 55, startPoint y: 103, endPoint x: 60, endPoint y: 104, distance: 5.9
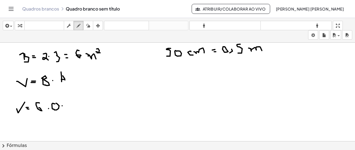
drag, startPoint x: 62, startPoint y: 105, endPoint x: 61, endPoint y: 108, distance: 3.2
drag, startPoint x: 72, startPoint y: 99, endPoint x: 66, endPoint y: 107, distance: 9.6
drag, startPoint x: 16, startPoint y: 125, endPoint x: 20, endPoint y: 121, distance: 5.5
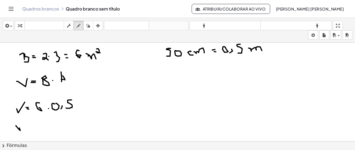
drag, startPoint x: 26, startPoint y: 126, endPoint x: 29, endPoint y: 126, distance: 3.2
drag, startPoint x: 26, startPoint y: 129, endPoint x: 31, endPoint y: 129, distance: 5.3
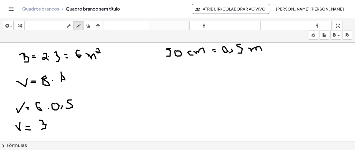
drag, startPoint x: 39, startPoint y: 119, endPoint x: 41, endPoint y: 128, distance: 9.1
drag, startPoint x: 51, startPoint y: 125, endPoint x: 61, endPoint y: 127, distance: 9.9
drag, startPoint x: 60, startPoint y: 116, endPoint x: 61, endPoint y: 122, distance: 6.5
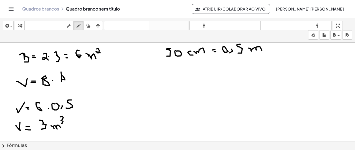
drag, startPoint x: 157, startPoint y: 90, endPoint x: 161, endPoint y: 96, distance: 7.5
drag, startPoint x: 169, startPoint y: 86, endPoint x: 173, endPoint y: 84, distance: 3.9
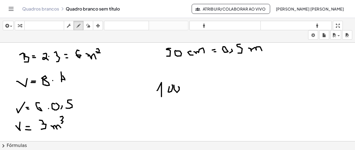
drag, startPoint x: 174, startPoint y: 88, endPoint x: 179, endPoint y: 83, distance: 6.9
drag, startPoint x: 193, startPoint y: 82, endPoint x: 196, endPoint y: 90, distance: 8.3
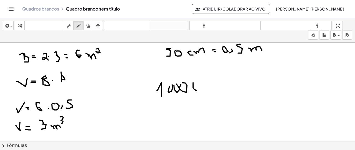
drag, startPoint x: 201, startPoint y: 85, endPoint x: 204, endPoint y: 85, distance: 3.6
drag, startPoint x: 202, startPoint y: 87, endPoint x: 216, endPoint y: 85, distance: 13.9
drag, startPoint x: 219, startPoint y: 84, endPoint x: 220, endPoint y: 79, distance: 5.4
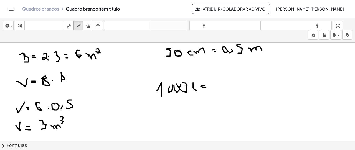
drag, startPoint x: 220, startPoint y: 79, endPoint x: 220, endPoint y: 88, distance: 9.7
drag, startPoint x: 226, startPoint y: 83, endPoint x: 244, endPoint y: 79, distance: 18.0
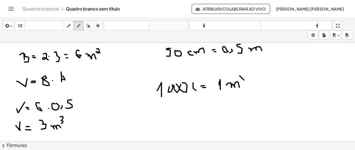
click at [85, 25] on div "button" at bounding box center [88, 25] width 7 height 7
click at [78, 27] on icon "button" at bounding box center [79, 25] width 4 height 7
drag, startPoint x: 243, startPoint y: 73, endPoint x: 243, endPoint y: 80, distance: 6.7
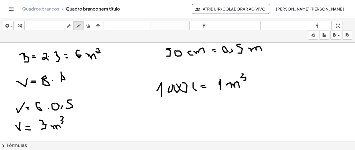
drag, startPoint x: 160, startPoint y: 109, endPoint x: 170, endPoint y: 115, distance: 11.1
drag, startPoint x: 181, startPoint y: 113, endPoint x: 194, endPoint y: 113, distance: 12.5
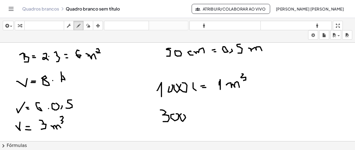
drag, startPoint x: 197, startPoint y: 106, endPoint x: 204, endPoint y: 120, distance: 15.4
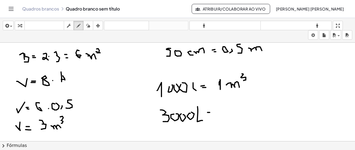
drag, startPoint x: 208, startPoint y: 115, endPoint x: 212, endPoint y: 115, distance: 3.9
drag, startPoint x: 217, startPoint y: 108, endPoint x: 222, endPoint y: 117, distance: 10.0
drag, startPoint x: 230, startPoint y: 111, endPoint x: 246, endPoint y: 115, distance: 17.0
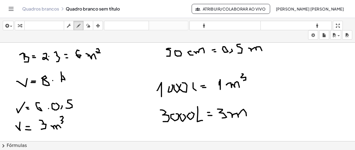
drag, startPoint x: 247, startPoint y: 99, endPoint x: 251, endPoint y: 108, distance: 10.0
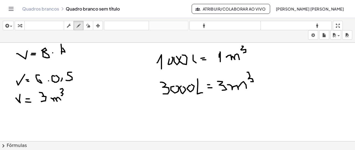
scroll to position [1343, 0]
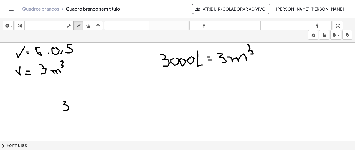
drag, startPoint x: 64, startPoint y: 101, endPoint x: 64, endPoint y: 110, distance: 8.9
drag, startPoint x: 74, startPoint y: 107, endPoint x: 76, endPoint y: 101, distance: 6.5
drag, startPoint x: 81, startPoint y: 103, endPoint x: 83, endPoint y: 101, distance: 3.0
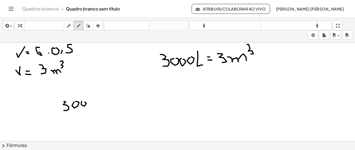
drag, startPoint x: 101, startPoint y: 103, endPoint x: 100, endPoint y: 100, distance: 3.4
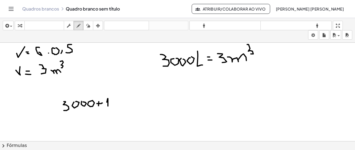
drag, startPoint x: 107, startPoint y: 101, endPoint x: 108, endPoint y: 105, distance: 4.0
drag, startPoint x: 111, startPoint y: 98, endPoint x: 113, endPoint y: 104, distance: 5.9
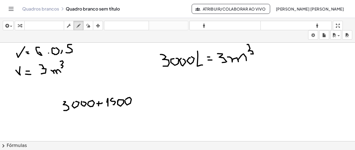
drag, startPoint x: 149, startPoint y: 93, endPoint x: 154, endPoint y: 105, distance: 12.8
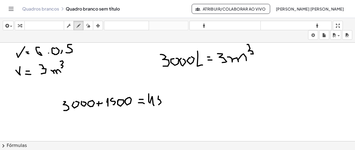
drag, startPoint x: 158, startPoint y: 95, endPoint x: 158, endPoint y: 100, distance: 5.0
drag, startPoint x: 158, startPoint y: 94, endPoint x: 165, endPoint y: 97, distance: 7.3
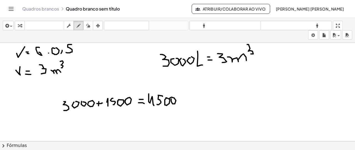
drag, startPoint x: 183, startPoint y: 94, endPoint x: 184, endPoint y: 100, distance: 6.7
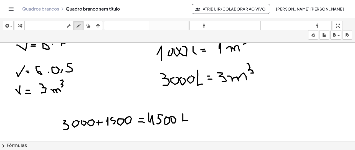
scroll to position [1316, 0]
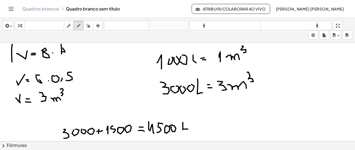
drag, startPoint x: 12, startPoint y: 47, endPoint x: 12, endPoint y: 61, distance: 13.6
drag, startPoint x: 11, startPoint y: 42, endPoint x: 14, endPoint y: 65, distance: 22.4
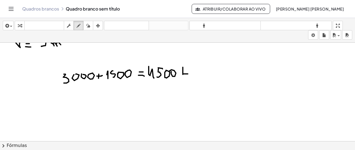
scroll to position [1371, 0]
drag, startPoint x: 105, startPoint y: 93, endPoint x: 110, endPoint y: 103, distance: 11.5
drag, startPoint x: 116, startPoint y: 93, endPoint x: 120, endPoint y: 101, distance: 9.1
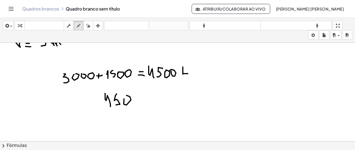
drag, startPoint x: 124, startPoint y: 98, endPoint x: 128, endPoint y: 96, distance: 3.9
drag, startPoint x: 133, startPoint y: 96, endPoint x: 146, endPoint y: 96, distance: 13.0
drag, startPoint x: 150, startPoint y: 95, endPoint x: 154, endPoint y: 96, distance: 3.9
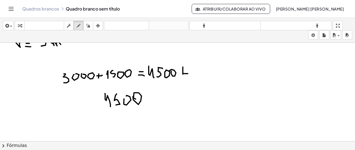
drag, startPoint x: 164, startPoint y: 92, endPoint x: 94, endPoint y: 92, distance: 70.4
click at [90, 25] on icon "button" at bounding box center [88, 25] width 4 height 7
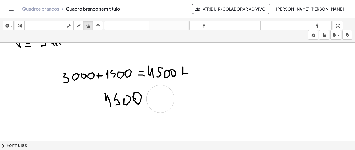
drag, startPoint x: 180, startPoint y: 94, endPoint x: 160, endPoint y: 98, distance: 20.7
click at [80, 28] on icon "button" at bounding box center [79, 25] width 4 height 7
drag, startPoint x: 147, startPoint y: 102, endPoint x: 151, endPoint y: 106, distance: 6.1
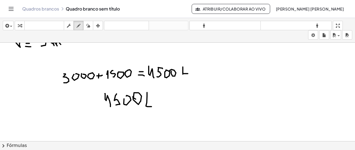
drag, startPoint x: 177, startPoint y: 91, endPoint x: 184, endPoint y: 101, distance: 12.2
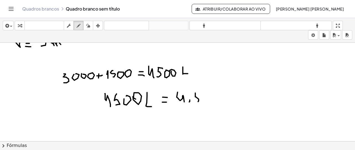
drag, startPoint x: 195, startPoint y: 92, endPoint x: 194, endPoint y: 98, distance: 5.8
drag, startPoint x: 195, startPoint y: 92, endPoint x: 199, endPoint y: 93, distance: 4.0
drag, startPoint x: 207, startPoint y: 98, endPoint x: 220, endPoint y: 95, distance: 13.3
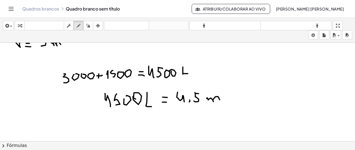
drag, startPoint x: 222, startPoint y: 86, endPoint x: 226, endPoint y: 95, distance: 9.7
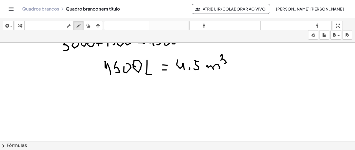
scroll to position [1415, 0]
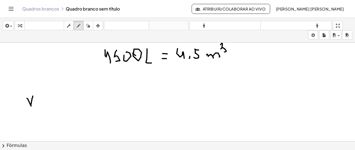
drag, startPoint x: 27, startPoint y: 97, endPoint x: 33, endPoint y: 95, distance: 6.2
drag, startPoint x: 55, startPoint y: 97, endPoint x: 55, endPoint y: 100, distance: 2.8
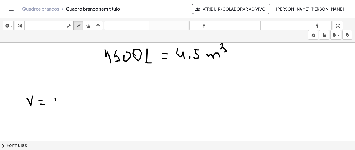
drag, startPoint x: 52, startPoint y: 95, endPoint x: 64, endPoint y: 100, distance: 12.9
drag, startPoint x: 73, startPoint y: 90, endPoint x: 73, endPoint y: 105, distance: 14.7
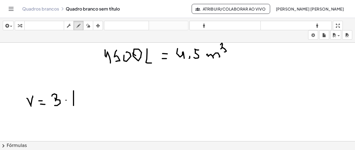
drag, startPoint x: 78, startPoint y: 92, endPoint x: 78, endPoint y: 106, distance: 14.7
drag, startPoint x: 74, startPoint y: 101, endPoint x: 78, endPoint y: 101, distance: 3.6
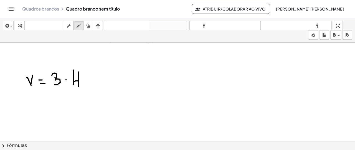
scroll to position [1442, 0]
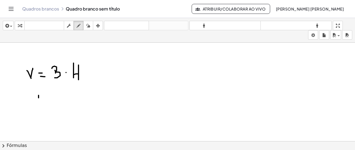
drag, startPoint x: 39, startPoint y: 94, endPoint x: 38, endPoint y: 111, distance: 16.4
drag, startPoint x: 42, startPoint y: 94, endPoint x: 43, endPoint y: 106, distance: 12.0
drag, startPoint x: 38, startPoint y: 103, endPoint x: 43, endPoint y: 102, distance: 4.5
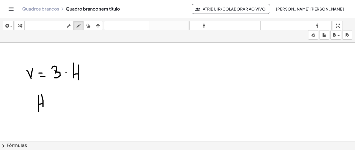
drag, startPoint x: 52, startPoint y: 98, endPoint x: 56, endPoint y: 98, distance: 3.9
drag, startPoint x: 55, startPoint y: 103, endPoint x: 58, endPoint y: 103, distance: 3.3
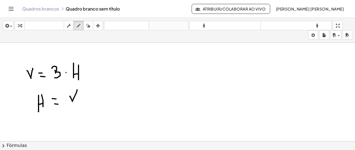
drag, startPoint x: 70, startPoint y: 95, endPoint x: 79, endPoint y: 106, distance: 14.0
drag, startPoint x: 66, startPoint y: 104, endPoint x: 86, endPoint y: 103, distance: 20.0
drag, startPoint x: 74, startPoint y: 110, endPoint x: 75, endPoint y: 114, distance: 3.6
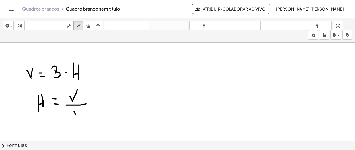
drag, startPoint x: 70, startPoint y: 110, endPoint x: 79, endPoint y: 115, distance: 10.5
drag, startPoint x: 121, startPoint y: 93, endPoint x: 121, endPoint y: 96, distance: 3.2
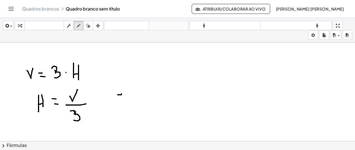
drag, startPoint x: 121, startPoint y: 92, endPoint x: 123, endPoint y: 98, distance: 6.2
drag, startPoint x: 141, startPoint y: 98, endPoint x: 141, endPoint y: 103, distance: 5.5
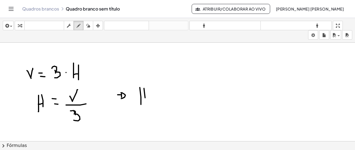
drag, startPoint x: 145, startPoint y: 97, endPoint x: 144, endPoint y: 101, distance: 4.6
drag, startPoint x: 152, startPoint y: 96, endPoint x: 155, endPoint y: 96, distance: 3.3
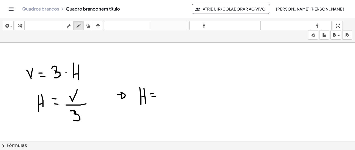
drag, startPoint x: 167, startPoint y: 85, endPoint x: 172, endPoint y: 96, distance: 11.3
drag, startPoint x: 177, startPoint y: 92, endPoint x: 179, endPoint y: 89, distance: 4.2
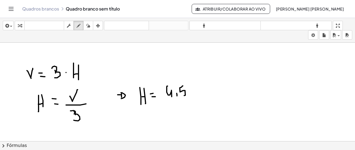
drag, startPoint x: 183, startPoint y: 85, endPoint x: 184, endPoint y: 95, distance: 9.8
drag, startPoint x: 177, startPoint y: 100, endPoint x: 184, endPoint y: 102, distance: 7.4
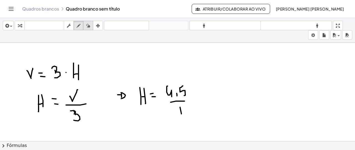
click at [89, 29] on button "apagar" at bounding box center [88, 25] width 10 height 9
drag, startPoint x: 186, startPoint y: 112, endPoint x: 175, endPoint y: 92, distance: 23.4
click at [79, 22] on icon "button" at bounding box center [79, 25] width 4 height 7
drag, startPoint x: 173, startPoint y: 83, endPoint x: 181, endPoint y: 98, distance: 17.1
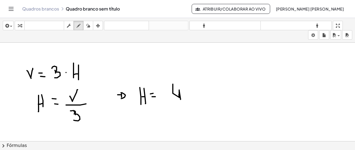
drag, startPoint x: 184, startPoint y: 95, endPoint x: 185, endPoint y: 97, distance: 2.8
drag, startPoint x: 191, startPoint y: 85, endPoint x: 191, endPoint y: 96, distance: 11.6
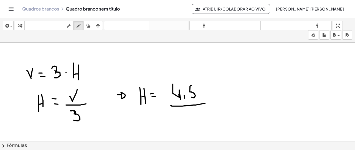
drag, startPoint x: 172, startPoint y: 105, endPoint x: 205, endPoint y: 102, distance: 33.4
drag, startPoint x: 192, startPoint y: 109, endPoint x: 190, endPoint y: 113, distance: 4.1
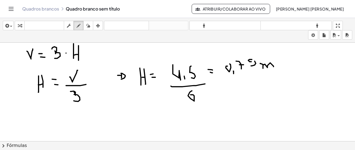
scroll to position [1470, 0]
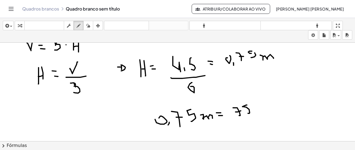
drag, startPoint x: 298, startPoint y: 110, endPoint x: 302, endPoint y: 116, distance: 6.8
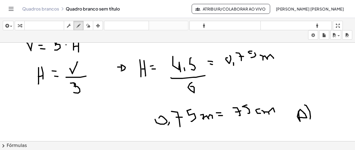
drag, startPoint x: 304, startPoint y: 104, endPoint x: 310, endPoint y: 118, distance: 14.9
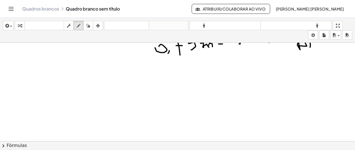
scroll to position [1569, 0]
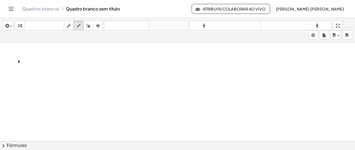
drag, startPoint x: 19, startPoint y: 60, endPoint x: 16, endPoint y: 62, distance: 3.3
drag, startPoint x: 19, startPoint y: 60, endPoint x: 19, endPoint y: 63, distance: 2.9
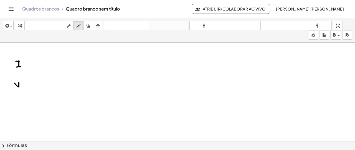
drag, startPoint x: 14, startPoint y: 82, endPoint x: 19, endPoint y: 82, distance: 4.5
drag, startPoint x: 38, startPoint y: 81, endPoint x: 35, endPoint y: 84, distance: 4.7
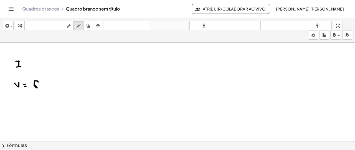
drag, startPoint x: 47, startPoint y: 80, endPoint x: 50, endPoint y: 76, distance: 4.2
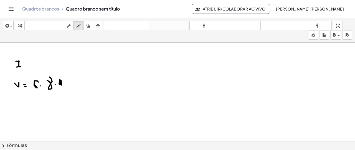
drag, startPoint x: 60, startPoint y: 78, endPoint x: 62, endPoint y: 86, distance: 7.9
drag, startPoint x: 17, startPoint y: 103, endPoint x: 22, endPoint y: 99, distance: 6.7
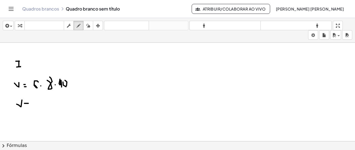
drag, startPoint x: 24, startPoint y: 103, endPoint x: 28, endPoint y: 103, distance: 3.9
drag, startPoint x: 41, startPoint y: 104, endPoint x: 40, endPoint y: 110, distance: 6.4
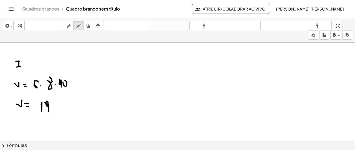
drag, startPoint x: 45, startPoint y: 102, endPoint x: 49, endPoint y: 111, distance: 9.9
drag, startPoint x: 56, startPoint y: 102, endPoint x: 60, endPoint y: 106, distance: 5.7
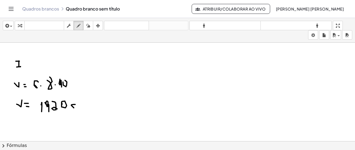
drag, startPoint x: 75, startPoint y: 104, endPoint x: 76, endPoint y: 107, distance: 3.8
drag, startPoint x: 76, startPoint y: 105, endPoint x: 83, endPoint y: 110, distance: 8.0
drag, startPoint x: 83, startPoint y: 99, endPoint x: 86, endPoint y: 105, distance: 7.1
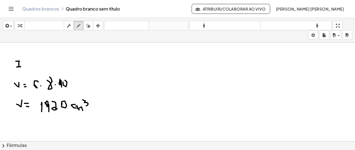
drag, startPoint x: 166, startPoint y: 52, endPoint x: 168, endPoint y: 58, distance: 5.8
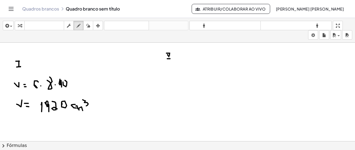
drag, startPoint x: 168, startPoint y: 70, endPoint x: 177, endPoint y: 69, distance: 9.2
drag, startPoint x: 178, startPoint y: 71, endPoint x: 181, endPoint y: 72, distance: 3.4
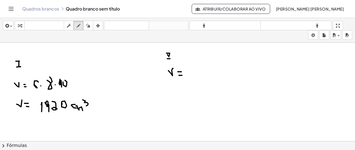
drag, startPoint x: 194, startPoint y: 68, endPoint x: 199, endPoint y: 75, distance: 8.2
drag, startPoint x: 211, startPoint y: 77, endPoint x: 207, endPoint y: 75, distance: 4.0
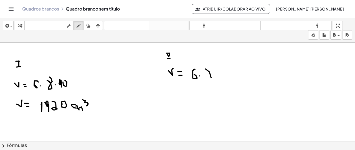
drag, startPoint x: 207, startPoint y: 75, endPoint x: 208, endPoint y: 67, distance: 8.1
drag, startPoint x: 221, startPoint y: 65, endPoint x: 226, endPoint y: 75, distance: 10.4
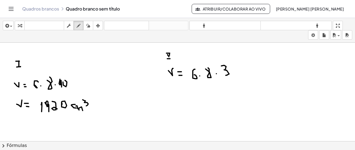
drag, startPoint x: 230, startPoint y: 67, endPoint x: 175, endPoint y: 88, distance: 59.5
click at [85, 25] on div "button" at bounding box center [88, 25] width 7 height 7
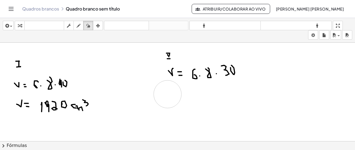
click at [79, 26] on icon "button" at bounding box center [79, 25] width 4 height 7
drag, startPoint x: 160, startPoint y: 50, endPoint x: 161, endPoint y: 54, distance: 4.8
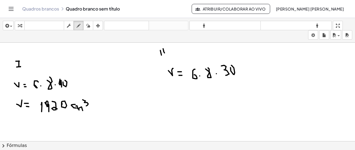
drag, startPoint x: 163, startPoint y: 48, endPoint x: 164, endPoint y: 52, distance: 4.4
drag, startPoint x: 157, startPoint y: 50, endPoint x: 165, endPoint y: 50, distance: 7.8
drag, startPoint x: 160, startPoint y: 55, endPoint x: 167, endPoint y: 55, distance: 6.7
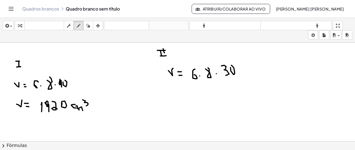
drag, startPoint x: 171, startPoint y: 99, endPoint x: 180, endPoint y: 91, distance: 12.2
drag, startPoint x: 182, startPoint y: 100, endPoint x: 186, endPoint y: 100, distance: 4.4
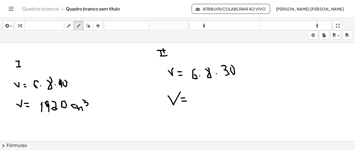
drag, startPoint x: 196, startPoint y: 99, endPoint x: 200, endPoint y: 105, distance: 7.2
drag, startPoint x: 203, startPoint y: 95, endPoint x: 209, endPoint y: 102, distance: 8.5
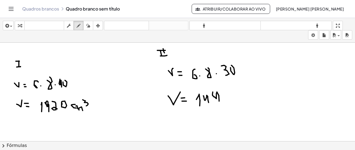
drag, startPoint x: 213, startPoint y: 91, endPoint x: 219, endPoint y: 100, distance: 11.2
drag, startPoint x: 223, startPoint y: 99, endPoint x: 230, endPoint y: 94, distance: 8.2
drag, startPoint x: 242, startPoint y: 94, endPoint x: 243, endPoint y: 97, distance: 3.7
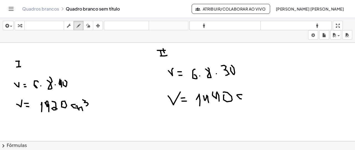
drag, startPoint x: 243, startPoint y: 96, endPoint x: 252, endPoint y: 97, distance: 9.0
drag, startPoint x: 255, startPoint y: 85, endPoint x: 257, endPoint y: 95, distance: 10.7
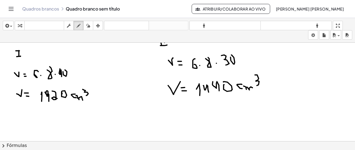
scroll to position [1585, 0]
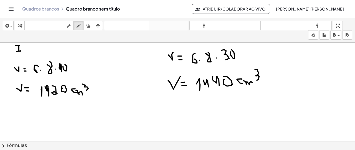
drag, startPoint x: 31, startPoint y: 124, endPoint x: 40, endPoint y: 112, distance: 15.4
drag, startPoint x: 40, startPoint y: 112, endPoint x: 41, endPoint y: 125, distance: 13.6
drag, startPoint x: 43, startPoint y: 118, endPoint x: 48, endPoint y: 128, distance: 10.4
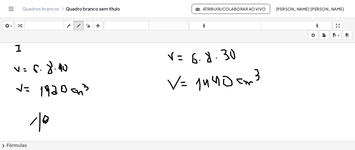
drag, startPoint x: 54, startPoint y: 120, endPoint x: 61, endPoint y: 129, distance: 11.3
drag, startPoint x: 63, startPoint y: 124, endPoint x: 72, endPoint y: 122, distance: 9.3
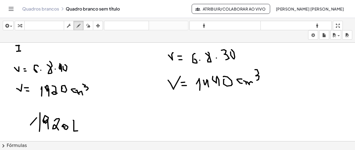
drag, startPoint x: 73, startPoint y: 119, endPoint x: 78, endPoint y: 130, distance: 11.5
drag, startPoint x: 90, startPoint y: 123, endPoint x: 91, endPoint y: 128, distance: 5.1
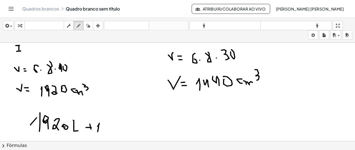
drag, startPoint x: 99, startPoint y: 123, endPoint x: 98, endPoint y: 131, distance: 7.6
drag, startPoint x: 103, startPoint y: 121, endPoint x: 112, endPoint y: 122, distance: 9.4
drag, startPoint x: 109, startPoint y: 128, endPoint x: 115, endPoint y: 131, distance: 7.3
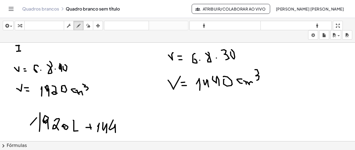
drag, startPoint x: 120, startPoint y: 124, endPoint x: 123, endPoint y: 124, distance: 3.2
drag, startPoint x: 130, startPoint y: 128, endPoint x: 133, endPoint y: 129, distance: 4.0
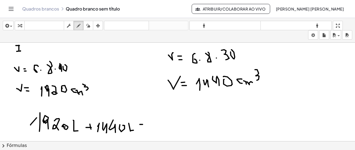
drag, startPoint x: 153, startPoint y: 121, endPoint x: 160, endPoint y: 128, distance: 10.6
drag, startPoint x: 169, startPoint y: 118, endPoint x: 178, endPoint y: 119, distance: 8.7
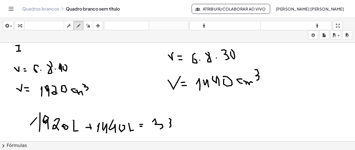
drag, startPoint x: 179, startPoint y: 116, endPoint x: 183, endPoint y: 121, distance: 5.9
drag, startPoint x: 69, startPoint y: 129, endPoint x: 72, endPoint y: 128, distance: 2.8
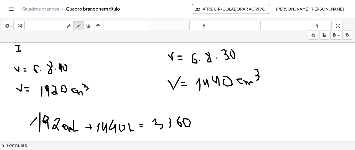
drag, startPoint x: 126, startPoint y: 130, endPoint x: 130, endPoint y: 129, distance: 4.5
drag, startPoint x: 197, startPoint y: 123, endPoint x: 199, endPoint y: 121, distance: 3.2
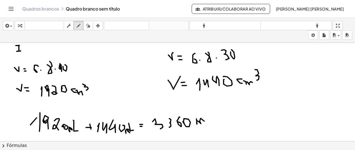
drag, startPoint x: 199, startPoint y: 121, endPoint x: 205, endPoint y: 119, distance: 6.9
drag, startPoint x: 208, startPoint y: 117, endPoint x: 214, endPoint y: 124, distance: 9.7
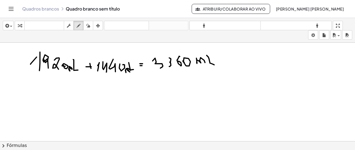
scroll to position [1641, 0]
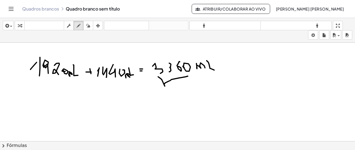
drag, startPoint x: 158, startPoint y: 76, endPoint x: 188, endPoint y: 75, distance: 29.7
drag, startPoint x: 42, startPoint y: 105, endPoint x: 43, endPoint y: 115, distance: 9.5
drag, startPoint x: 49, startPoint y: 104, endPoint x: 54, endPoint y: 116, distance: 13.3
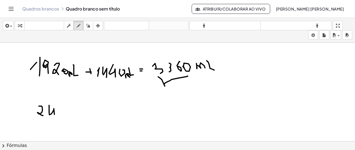
drag, startPoint x: 59, startPoint y: 108, endPoint x: 52, endPoint y: 111, distance: 7.7
drag, startPoint x: 55, startPoint y: 119, endPoint x: 70, endPoint y: 120, distance: 15.0
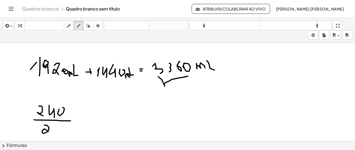
drag, startPoint x: 47, startPoint y: 124, endPoint x: 48, endPoint y: 130, distance: 6.0
drag, startPoint x: 58, startPoint y: 126, endPoint x: 68, endPoint y: 120, distance: 11.7
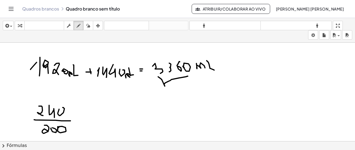
drag, startPoint x: 78, startPoint y: 115, endPoint x: 82, endPoint y: 115, distance: 4.0
drag, startPoint x: 90, startPoint y: 111, endPoint x: 92, endPoint y: 116, distance: 5.7
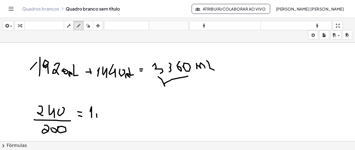
drag, startPoint x: 97, startPoint y: 116, endPoint x: 97, endPoint y: 113, distance: 3.3
drag, startPoint x: 100, startPoint y: 108, endPoint x: 107, endPoint y: 115, distance: 10.0
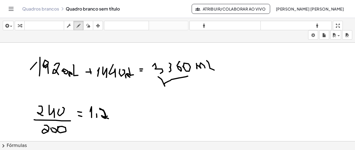
drag, startPoint x: 102, startPoint y: 108, endPoint x: 108, endPoint y: 118, distance: 11.3
drag, startPoint x: 172, startPoint y: 104, endPoint x: 187, endPoint y: 107, distance: 15.8
drag, startPoint x: 187, startPoint y: 107, endPoint x: 196, endPoint y: 109, distance: 8.9
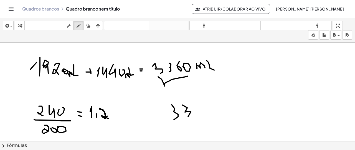
drag, startPoint x: 196, startPoint y: 109, endPoint x: 204, endPoint y: 110, distance: 8.4
drag, startPoint x: 210, startPoint y: 105, endPoint x: 215, endPoint y: 109, distance: 6.1
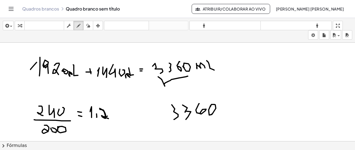
drag, startPoint x: 230, startPoint y: 101, endPoint x: 232, endPoint y: 111, distance: 10.4
drag, startPoint x: 235, startPoint y: 108, endPoint x: 236, endPoint y: 105, distance: 3.2
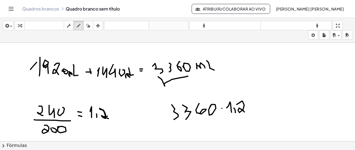
drag, startPoint x: 242, startPoint y: 100, endPoint x: 251, endPoint y: 105, distance: 10.0
drag, startPoint x: 254, startPoint y: 101, endPoint x: 253, endPoint y: 106, distance: 5.0
drag, startPoint x: 248, startPoint y: 110, endPoint x: 258, endPoint y: 109, distance: 10.0
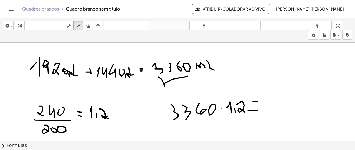
drag, startPoint x: 273, startPoint y: 96, endPoint x: 278, endPoint y: 112, distance: 16.8
drag, startPoint x: 293, startPoint y: 102, endPoint x: 303, endPoint y: 111, distance: 13.1
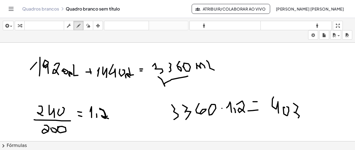
drag, startPoint x: 303, startPoint y: 104, endPoint x: 311, endPoint y: 111, distance: 10.4
drag, startPoint x: 321, startPoint y: 110, endPoint x: 327, endPoint y: 110, distance: 5.8
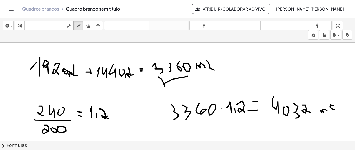
drag, startPoint x: 333, startPoint y: 105, endPoint x: 334, endPoint y: 109, distance: 4.0
drag, startPoint x: 333, startPoint y: 107, endPoint x: 337, endPoint y: 110, distance: 5.2
drag, startPoint x: 295, startPoint y: 131, endPoint x: 297, endPoint y: 135, distance: 4.3
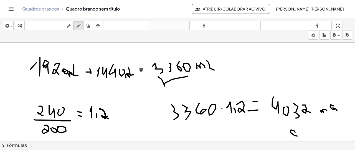
drag, startPoint x: 303, startPoint y: 136, endPoint x: 279, endPoint y: 115, distance: 31.3
